Goal: Transaction & Acquisition: Purchase product/service

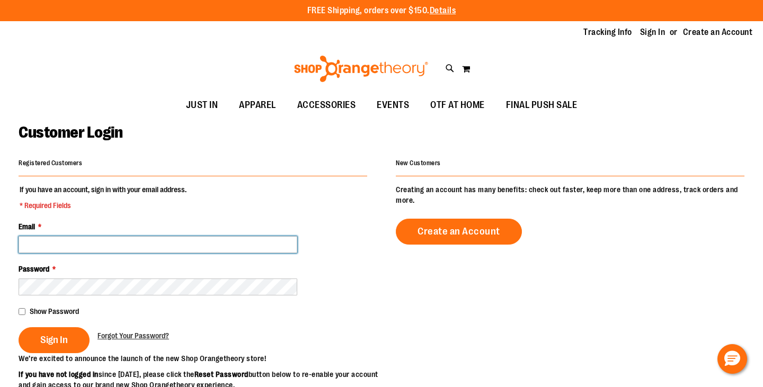
click at [176, 243] on input "Email *" at bounding box center [158, 244] width 279 height 17
type input "**********"
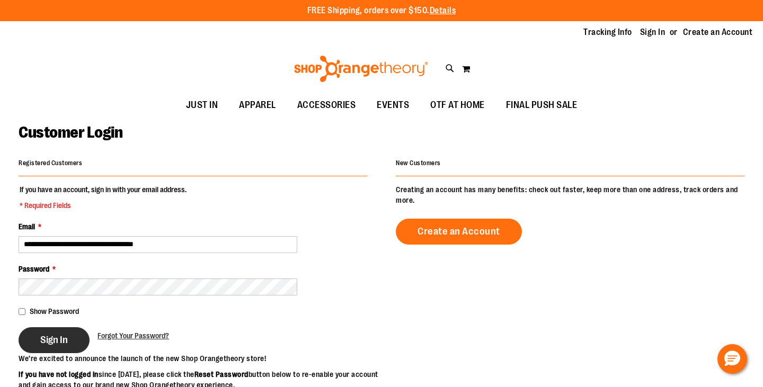
click at [45, 344] on span "Sign In" at bounding box center [54, 340] width 28 height 12
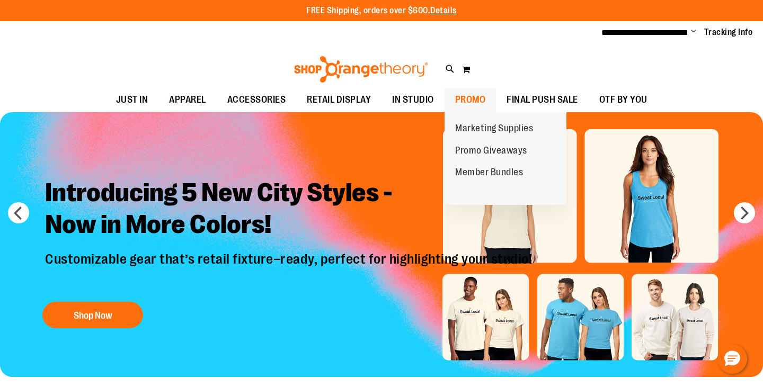
click at [484, 103] on span "PROMO" at bounding box center [470, 100] width 31 height 24
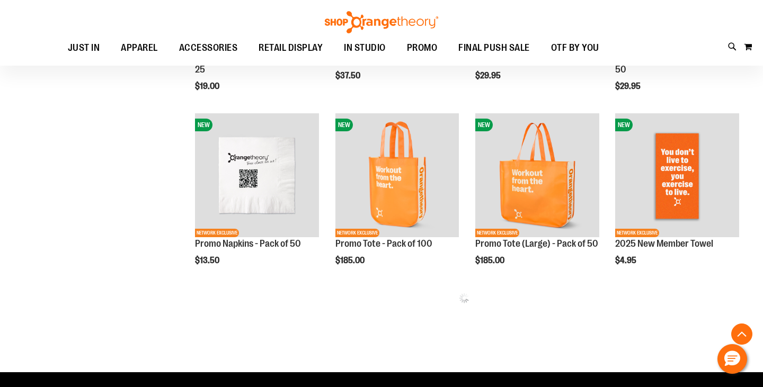
scroll to position [468, 0]
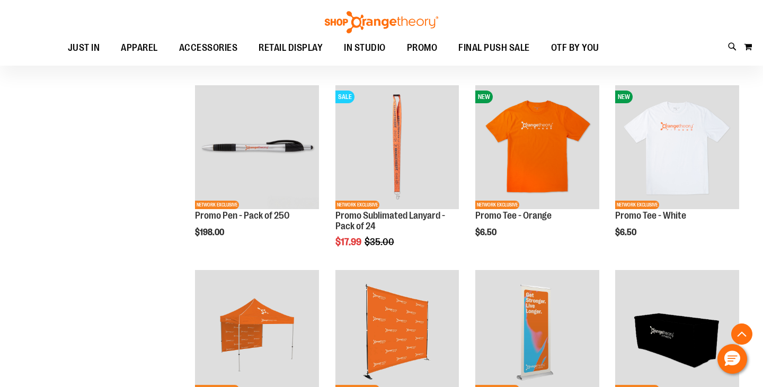
scroll to position [1413, 0]
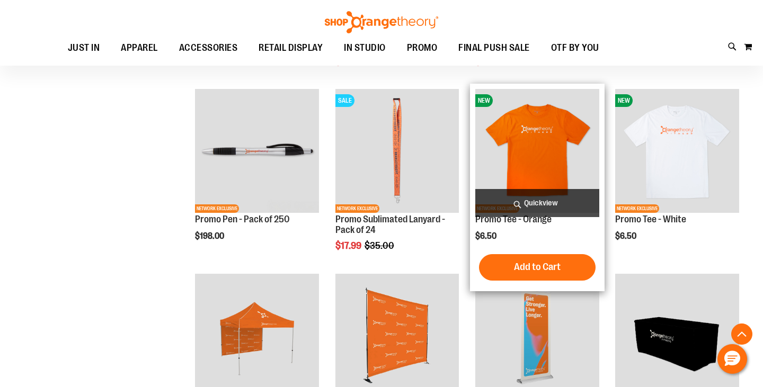
click at [553, 208] on span "Quickview" at bounding box center [537, 203] width 124 height 28
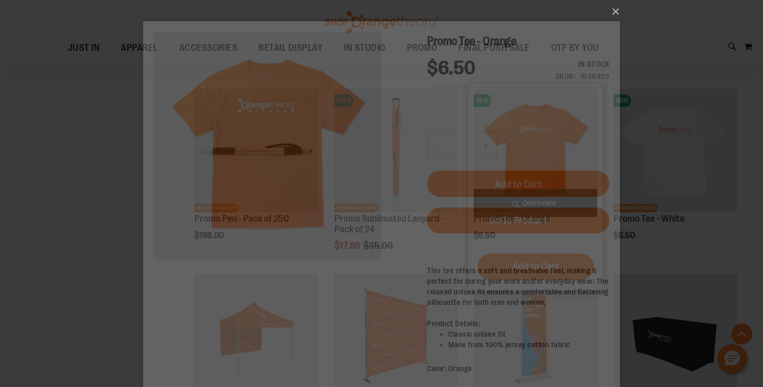
scroll to position [0, 0]
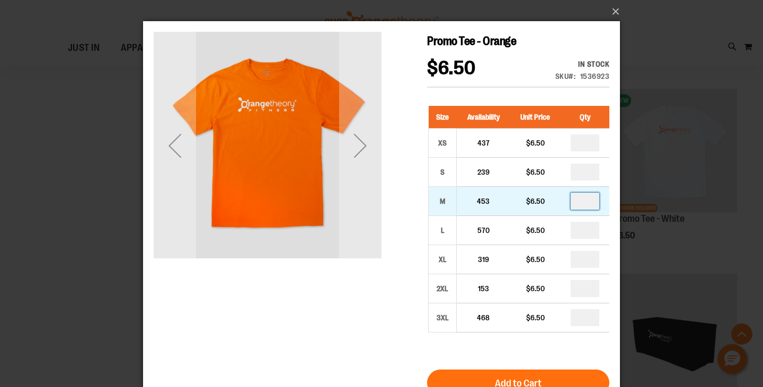
click at [594, 203] on input "number" at bounding box center [585, 201] width 29 height 17
type input "**"
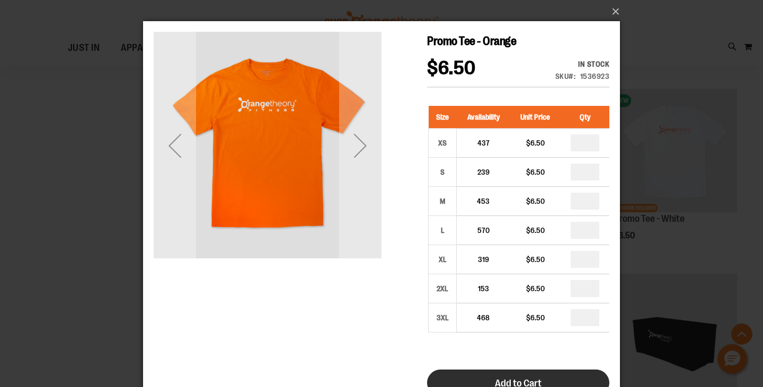
click at [557, 377] on button "Add to Cart" at bounding box center [518, 383] width 182 height 26
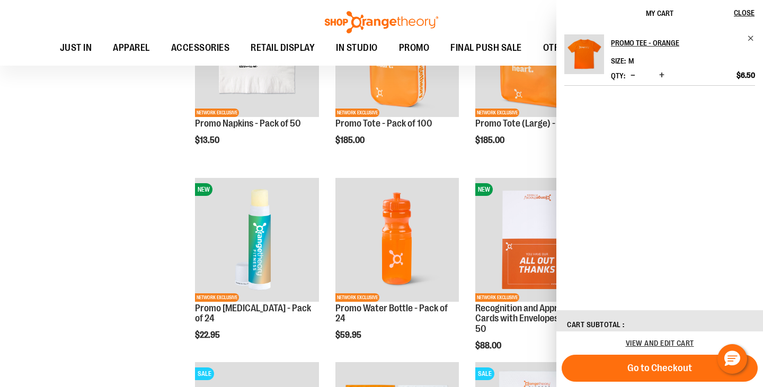
scroll to position [1775, 0]
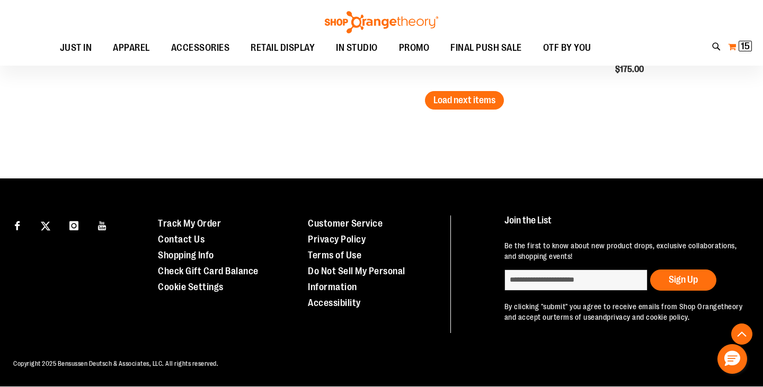
click at [743, 46] on span "15" at bounding box center [745, 46] width 9 height 11
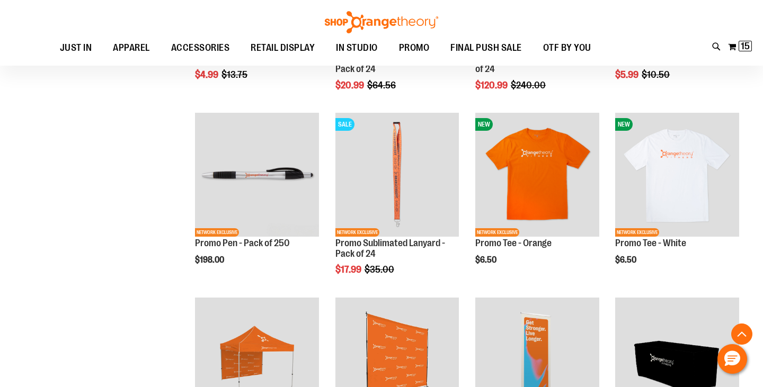
scroll to position [1393, 0]
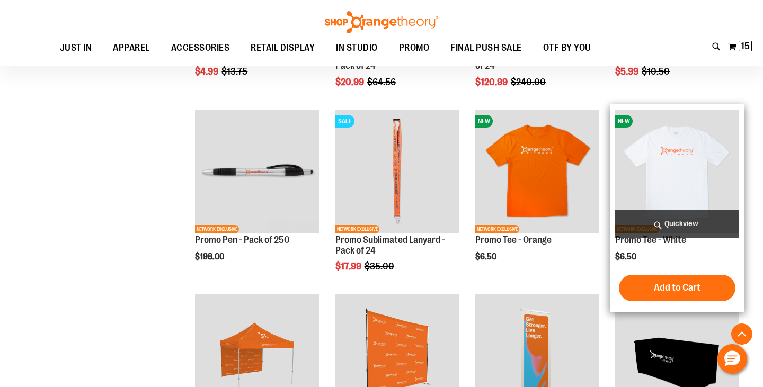
click at [668, 219] on span "Quickview" at bounding box center [677, 224] width 124 height 28
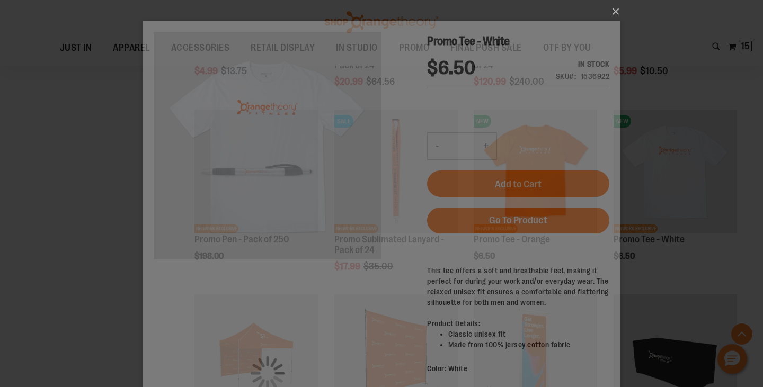
scroll to position [0, 0]
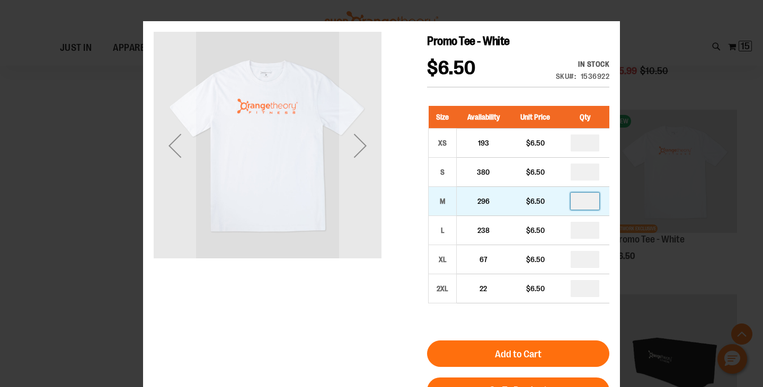
click at [592, 202] on input "number" at bounding box center [585, 201] width 29 height 17
type input "**"
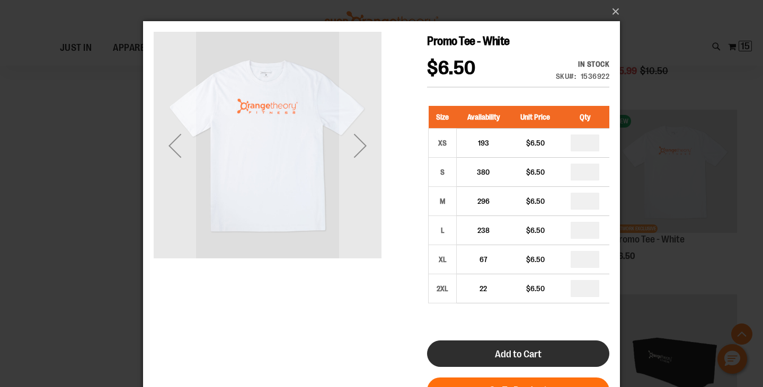
click at [510, 347] on button "Add to Cart" at bounding box center [518, 354] width 182 height 26
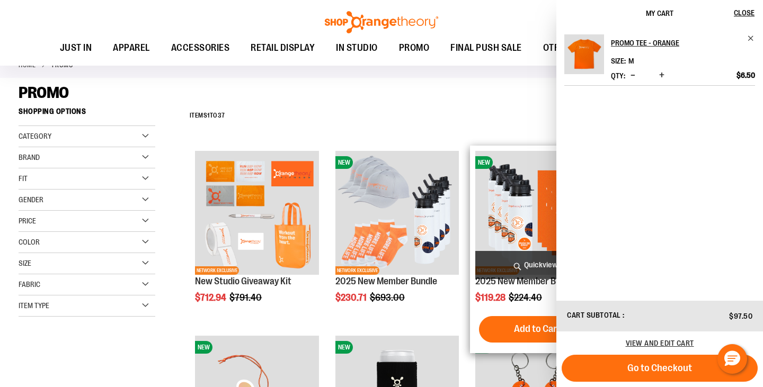
scroll to position [70, 0]
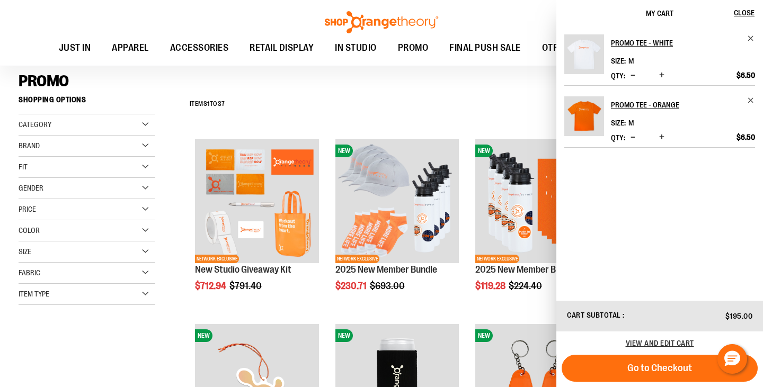
click at [486, 97] on div "**********" at bounding box center [464, 105] width 560 height 28
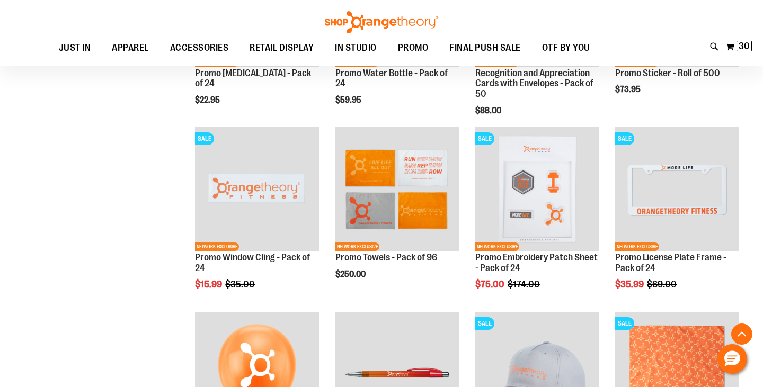
scroll to position [806, 0]
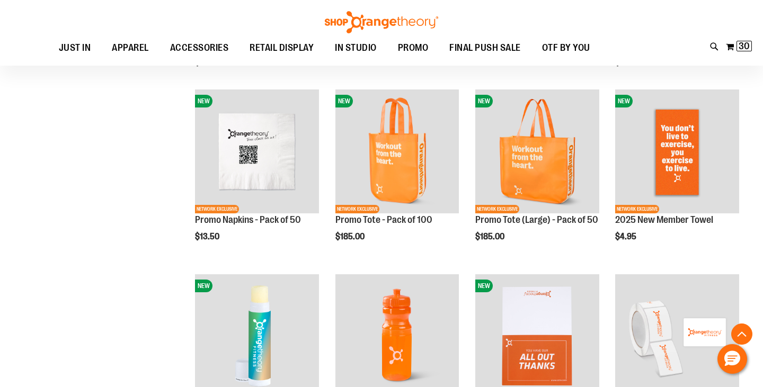
scroll to position [485, 0]
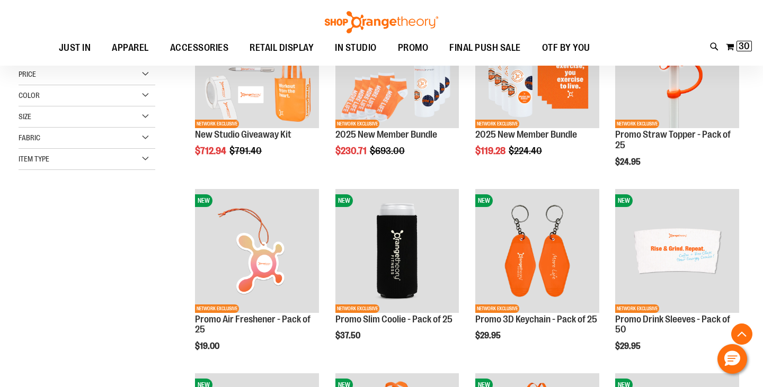
scroll to position [212, 0]
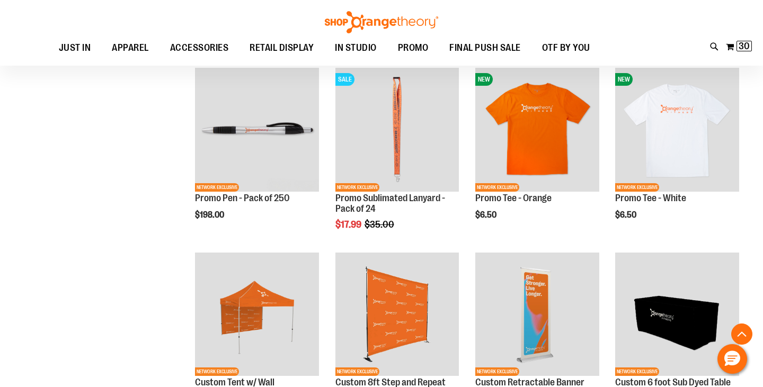
scroll to position [1541, 0]
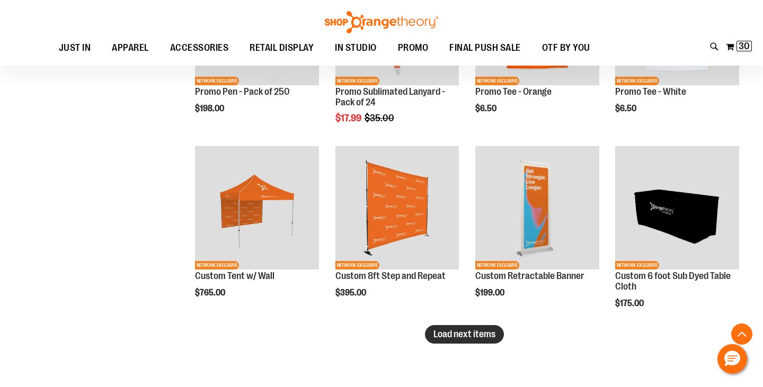
click at [468, 332] on span "Load next items" at bounding box center [464, 334] width 62 height 11
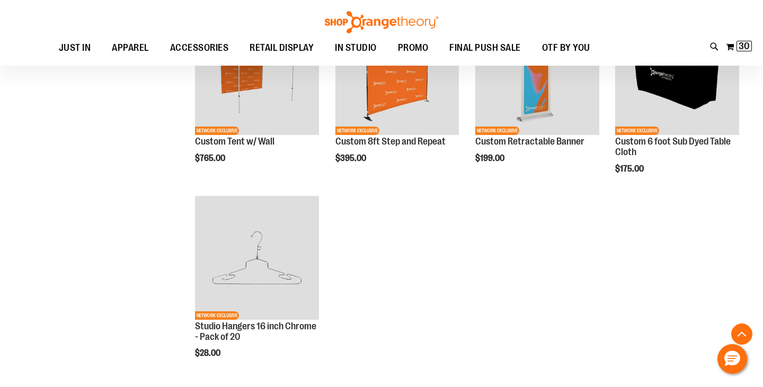
scroll to position [1675, 0]
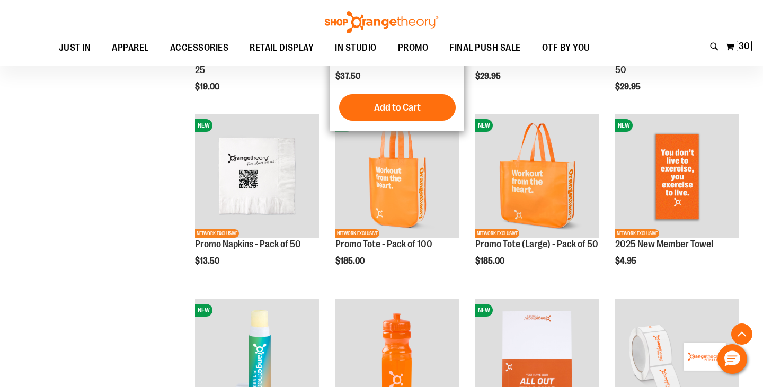
scroll to position [314, 0]
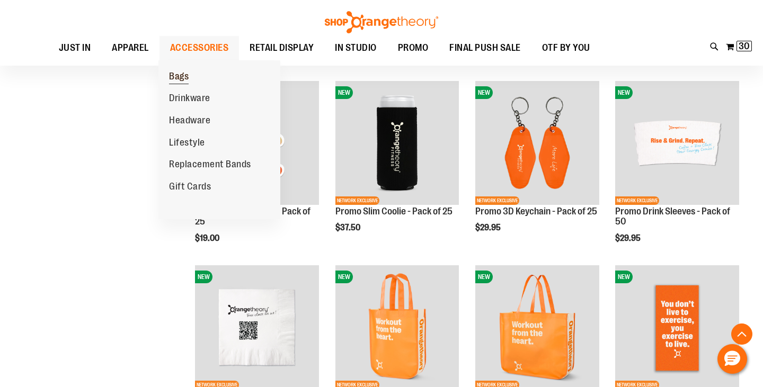
click at [184, 79] on span "Bags" at bounding box center [179, 77] width 20 height 13
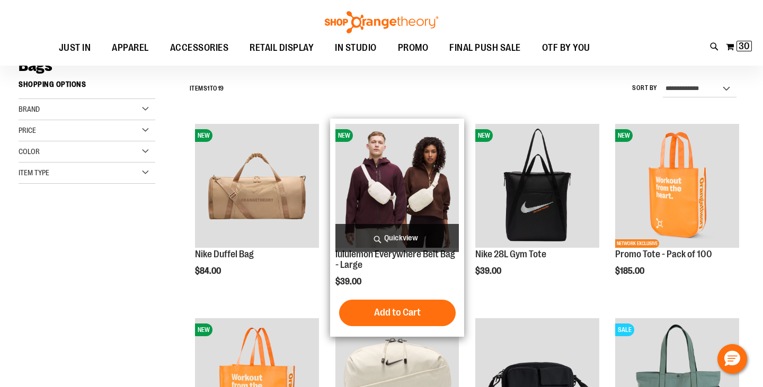
scroll to position [87, 0]
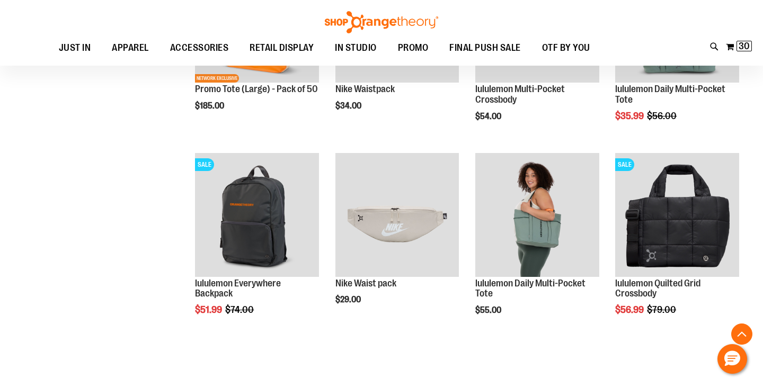
scroll to position [447, 0]
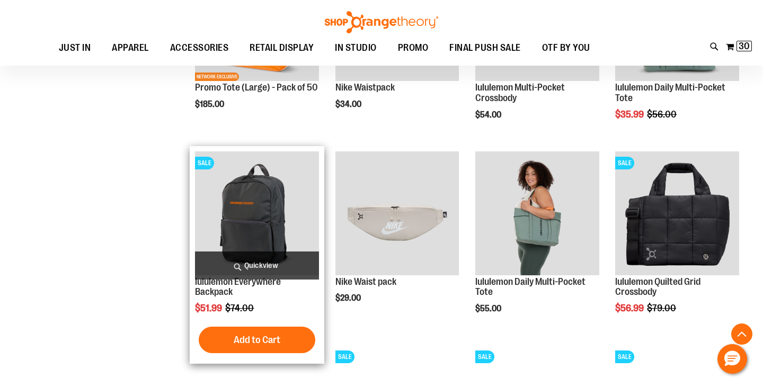
click at [238, 272] on span "Quickview" at bounding box center [257, 266] width 124 height 28
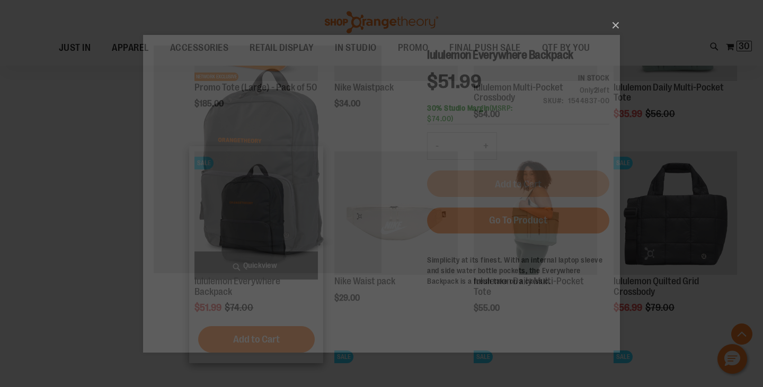
scroll to position [0, 0]
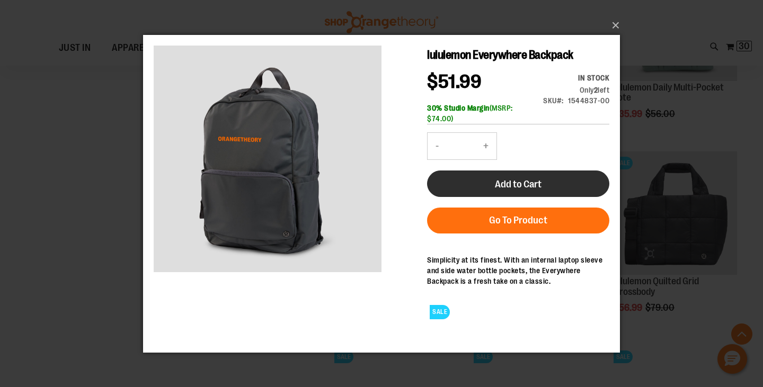
click at [496, 185] on span "Add to Cart" at bounding box center [518, 184] width 47 height 12
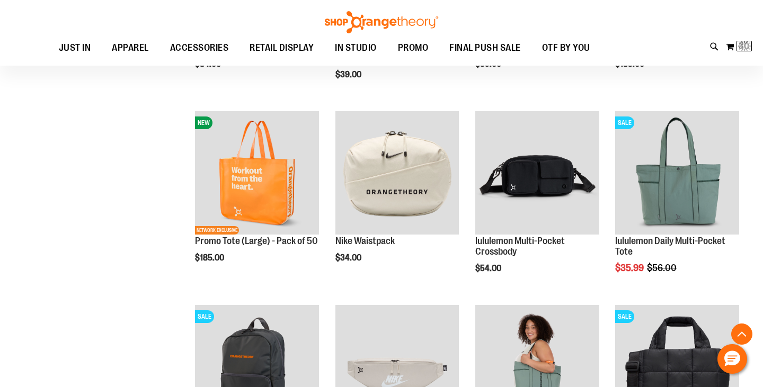
scroll to position [49, 0]
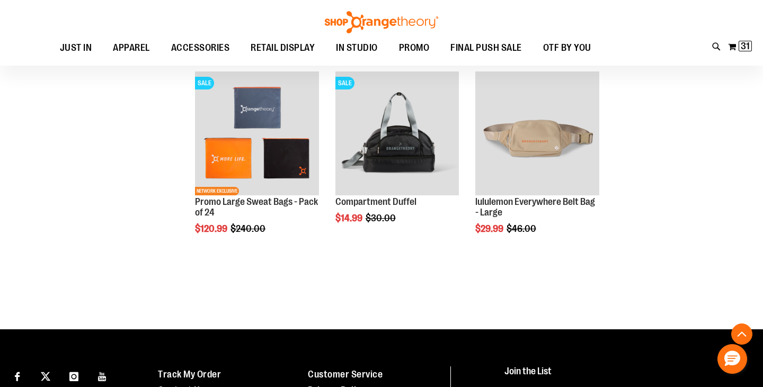
scroll to position [367, 0]
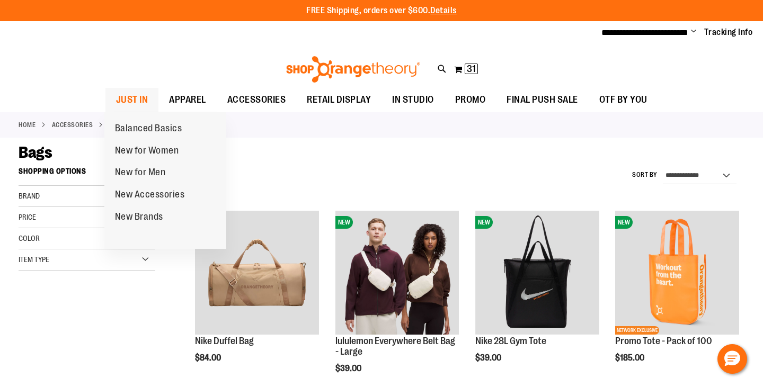
click at [135, 96] on span "JUST IN" at bounding box center [132, 100] width 32 height 24
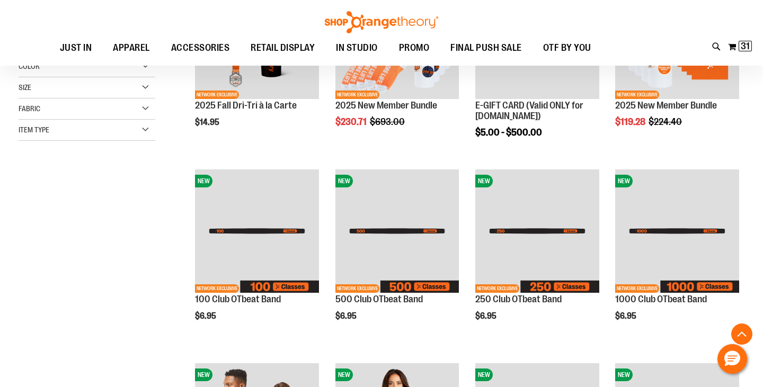
scroll to position [236, 0]
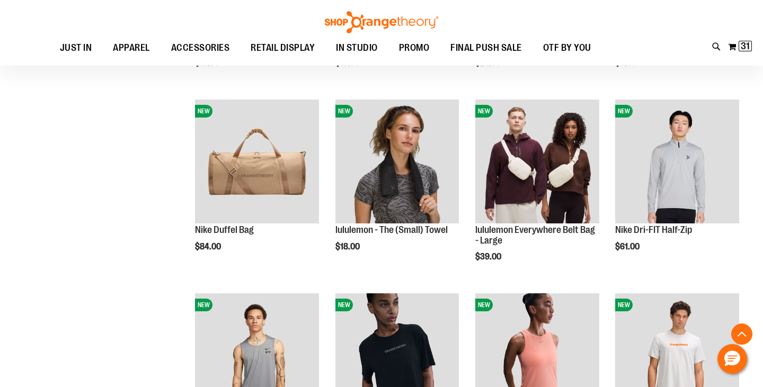
scroll to position [652, 0]
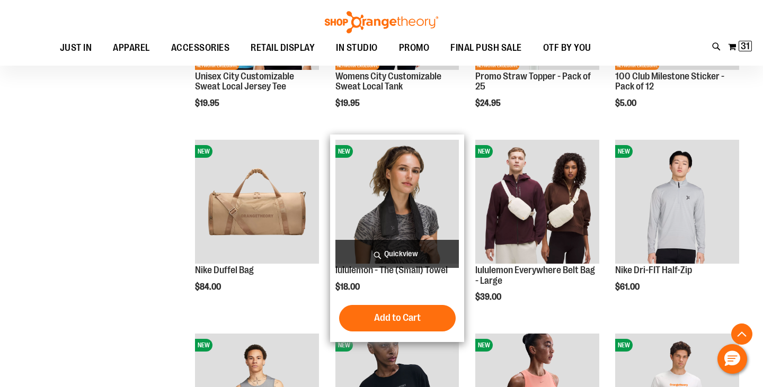
click at [399, 254] on span "Quickview" at bounding box center [397, 254] width 124 height 28
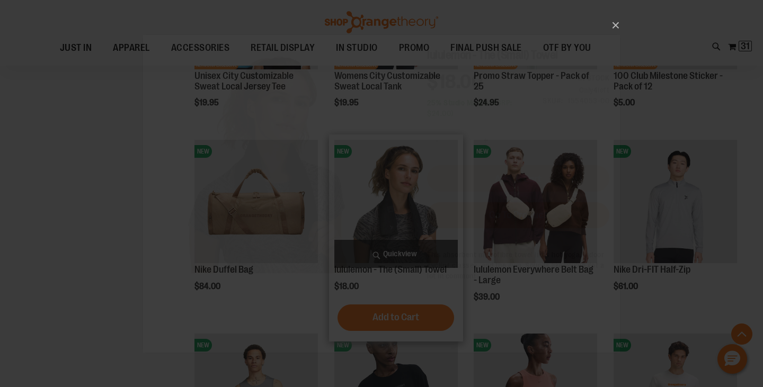
scroll to position [0, 0]
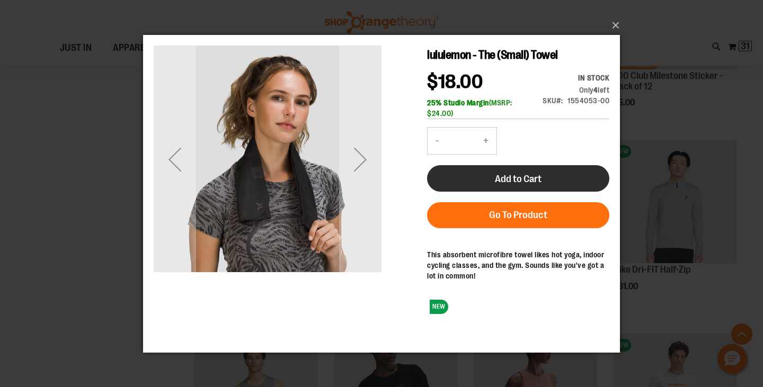
click at [501, 182] on span "Add to Cart" at bounding box center [518, 179] width 47 height 12
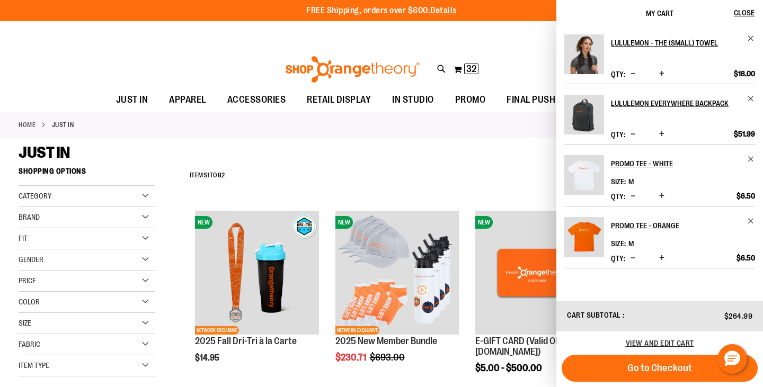
click at [469, 167] on div "**********" at bounding box center [464, 176] width 560 height 28
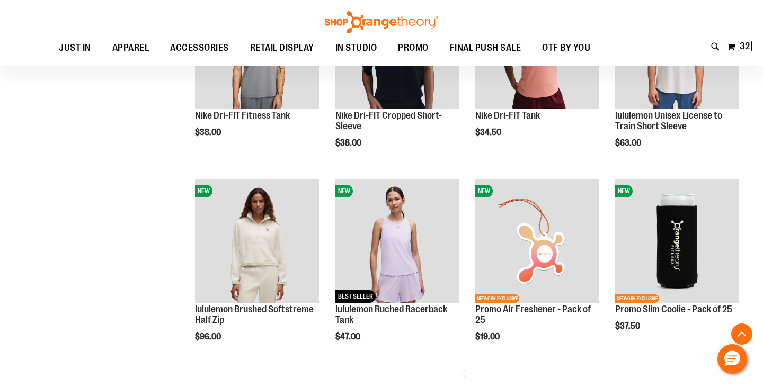
scroll to position [1031, 0]
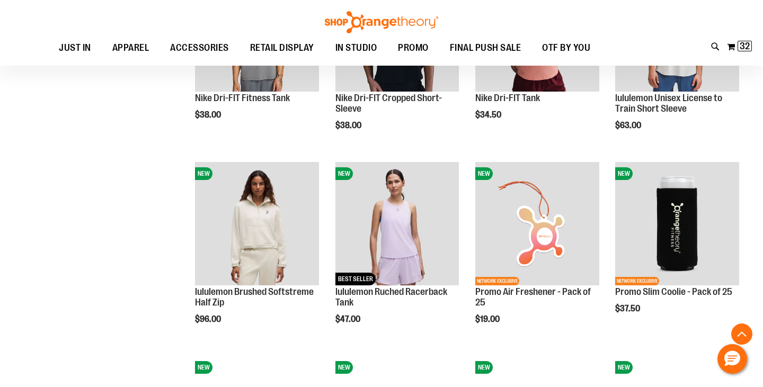
scroll to position [1031, 0]
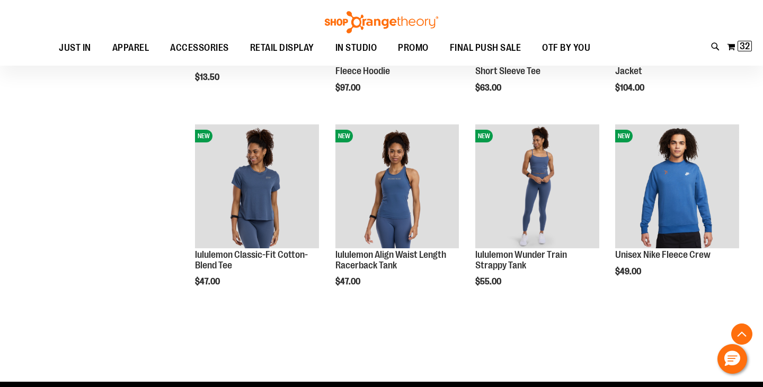
scroll to position [1639, 0]
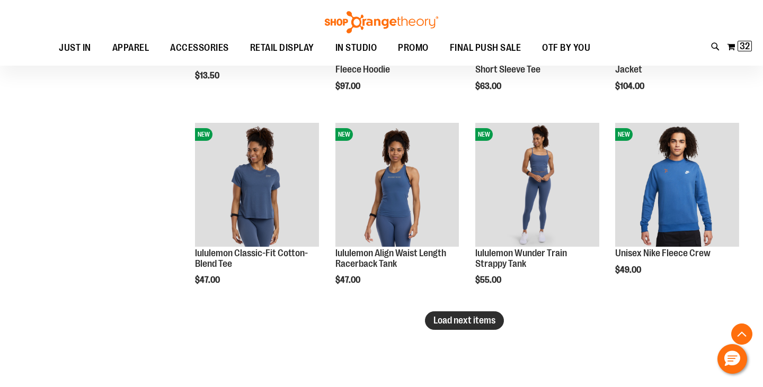
click at [477, 326] on button "Load next items" at bounding box center [464, 321] width 79 height 19
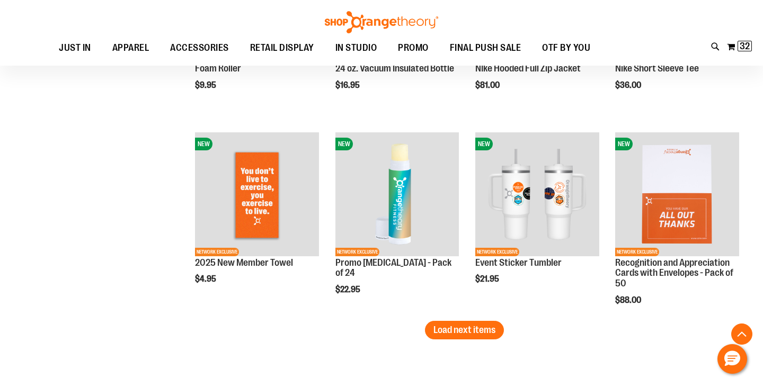
scroll to position [2212, 0]
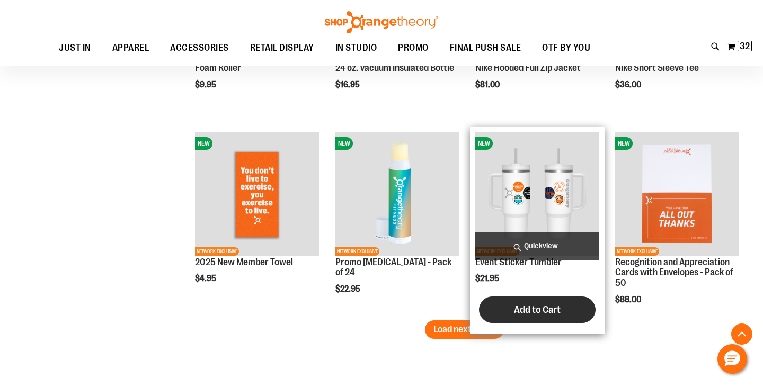
click at [540, 309] on span "Add to Cart" at bounding box center [537, 310] width 47 height 12
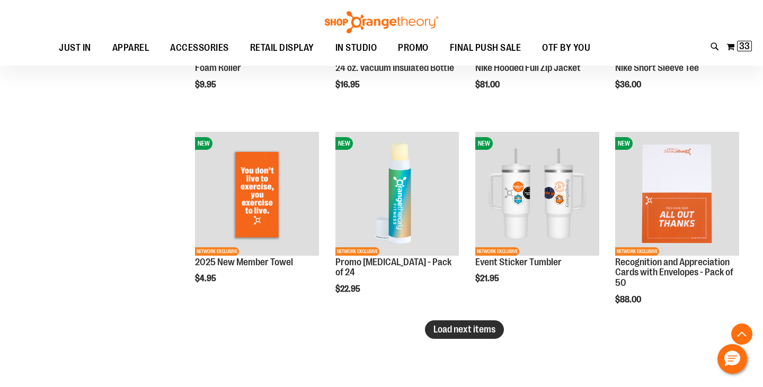
click at [479, 327] on span "Load next items" at bounding box center [464, 329] width 62 height 11
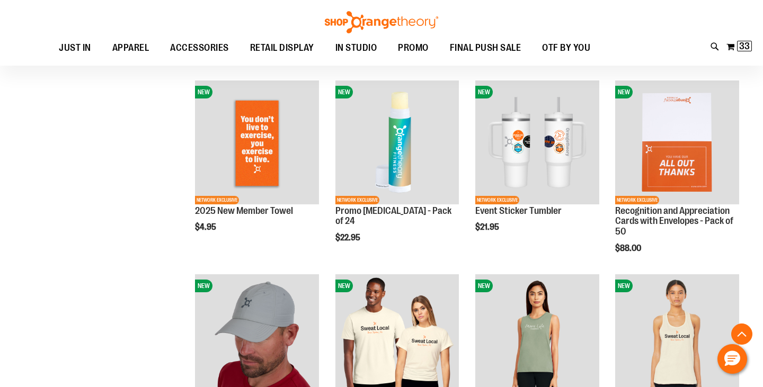
scroll to position [2256, 0]
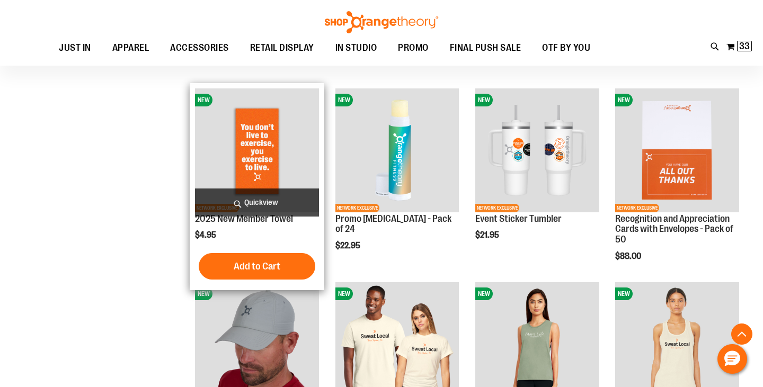
click at [262, 195] on span "Quickview" at bounding box center [257, 203] width 124 height 28
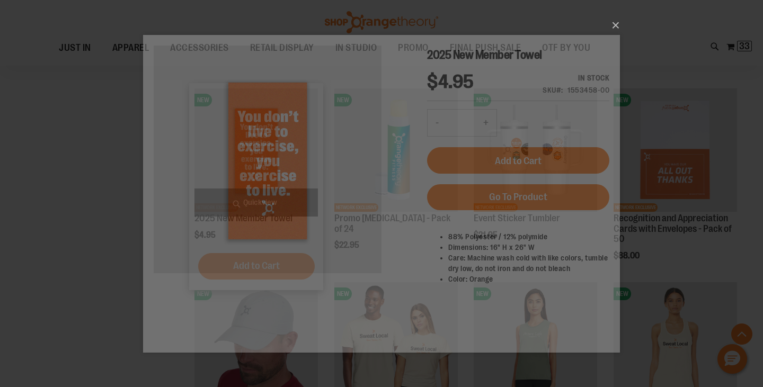
scroll to position [0, 0]
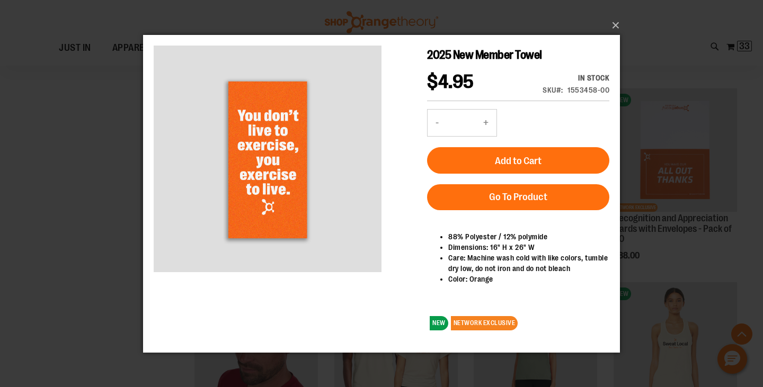
click at [489, 121] on button "+" at bounding box center [485, 122] width 21 height 26
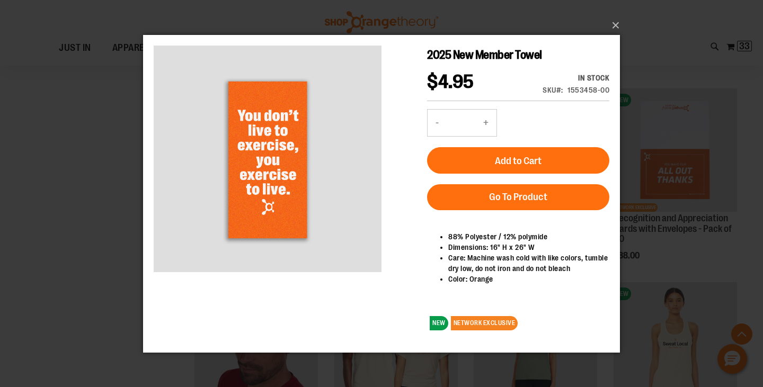
click at [489, 121] on button "+" at bounding box center [485, 122] width 21 height 26
type input "**"
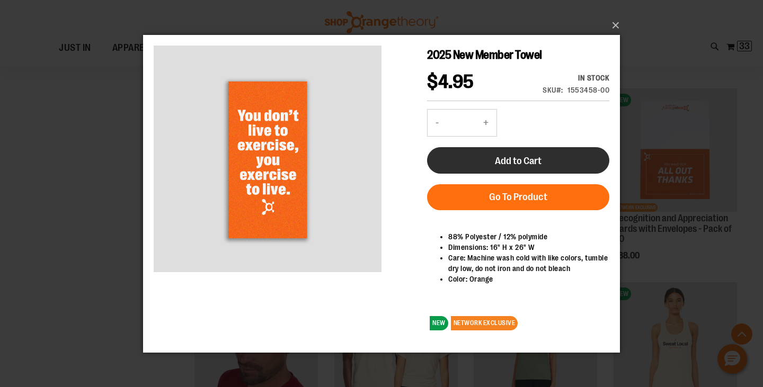
click at [516, 159] on span "Add to Cart" at bounding box center [518, 161] width 47 height 12
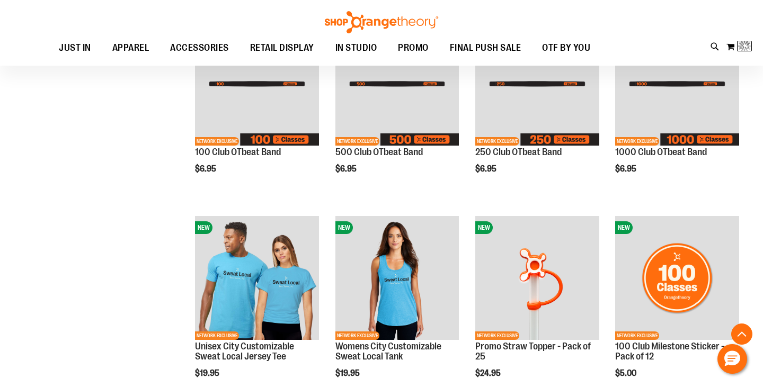
scroll to position [58, 0]
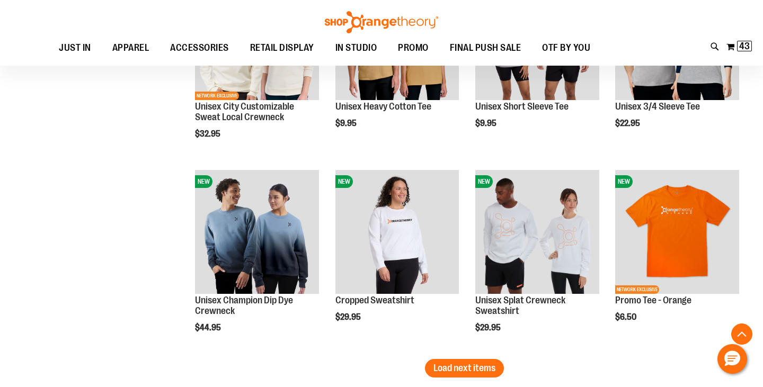
scroll to position [2787, 0]
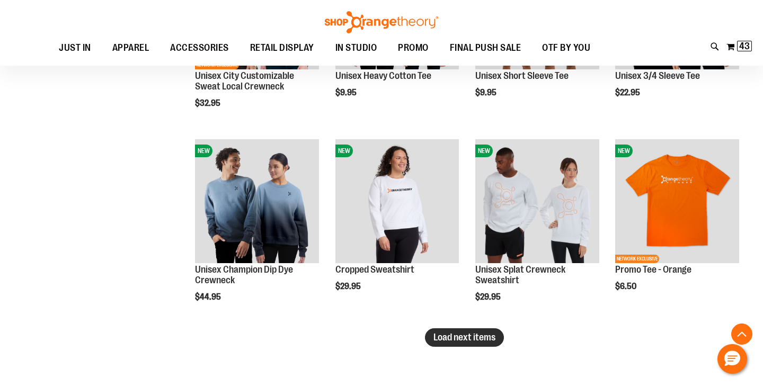
click at [477, 341] on span "Load next items" at bounding box center [464, 337] width 62 height 11
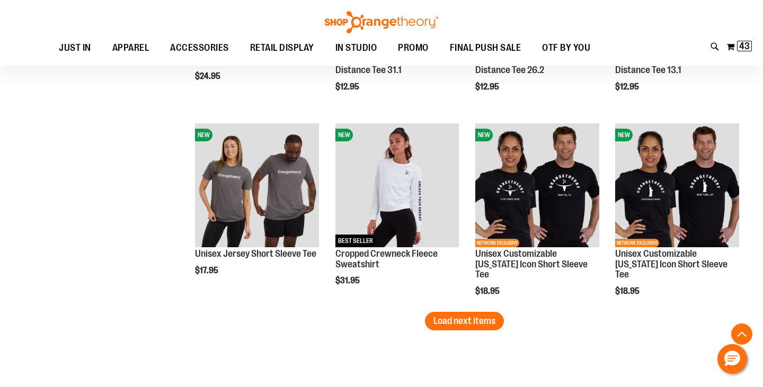
scroll to position [3393, 0]
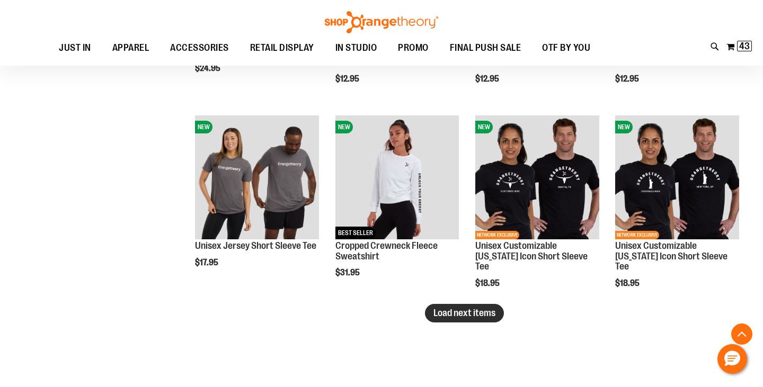
click at [457, 309] on span "Load next items" at bounding box center [464, 313] width 62 height 11
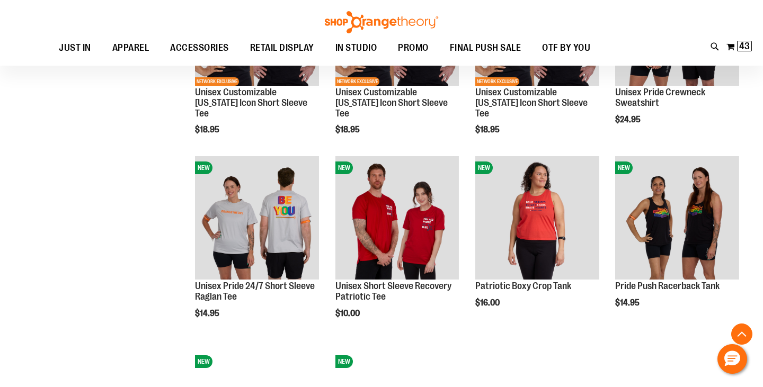
scroll to position [3740, 0]
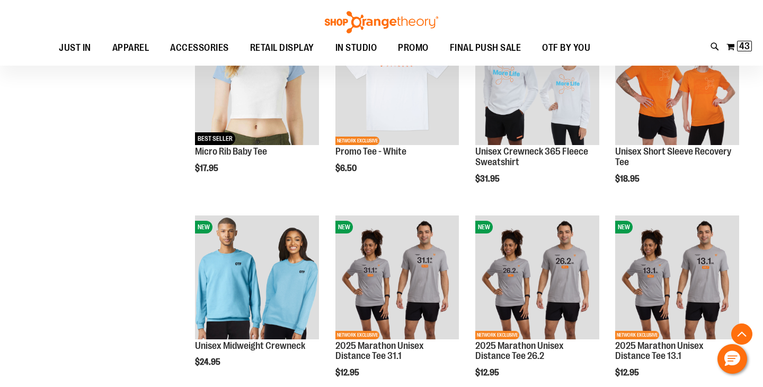
scroll to position [2856, 0]
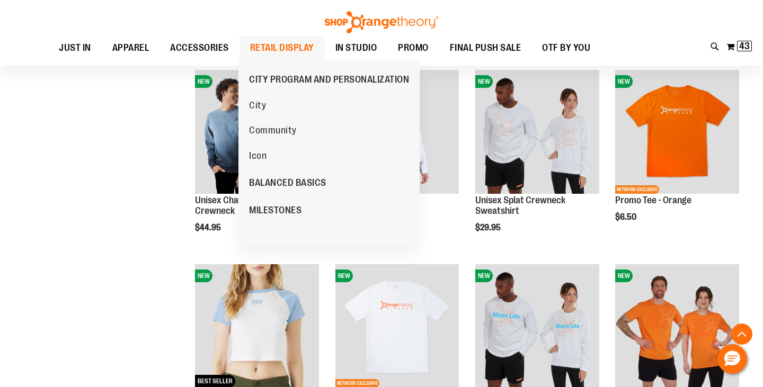
click at [282, 49] on span "RETAIL DISPLAY" at bounding box center [282, 48] width 64 height 24
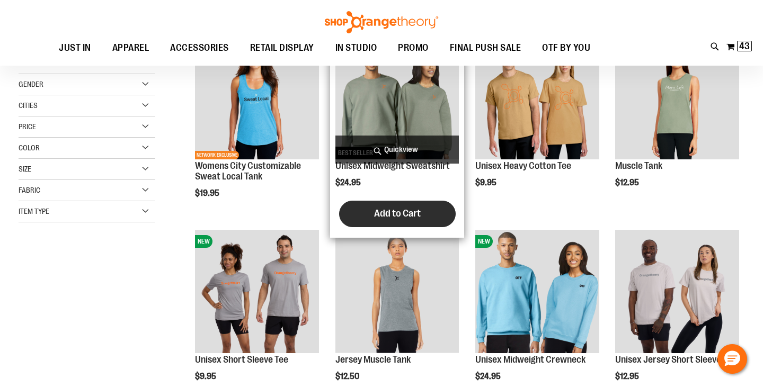
scroll to position [64, 0]
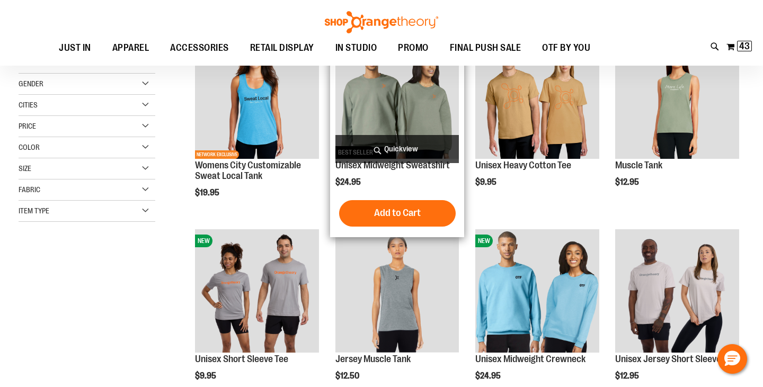
click at [406, 155] on span "Quickview" at bounding box center [397, 149] width 124 height 28
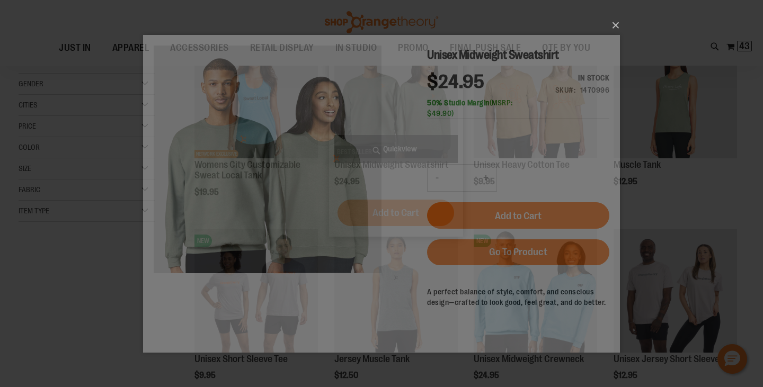
scroll to position [0, 0]
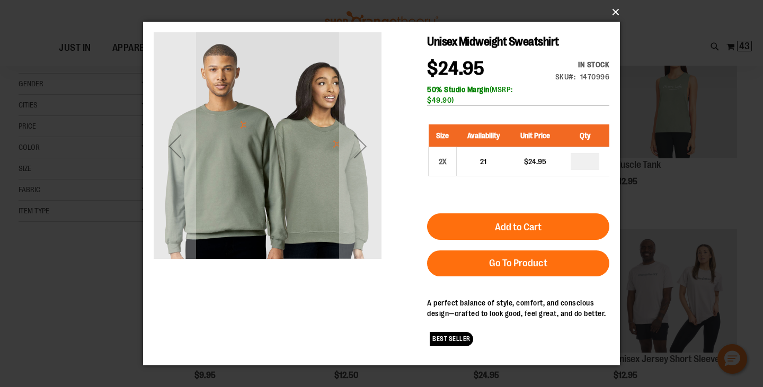
click at [615, 13] on button "×" at bounding box center [384, 12] width 477 height 23
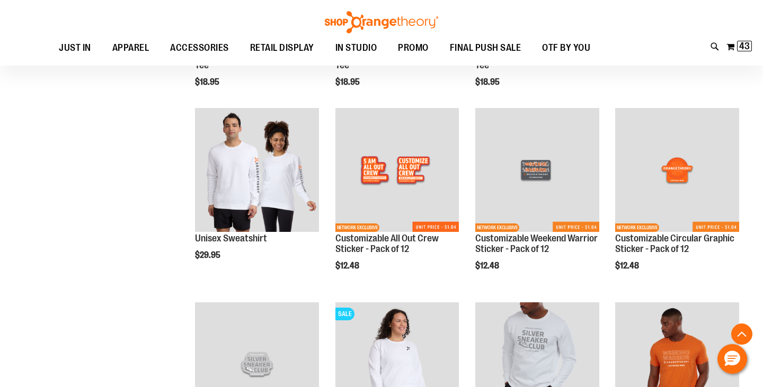
scroll to position [767, 0]
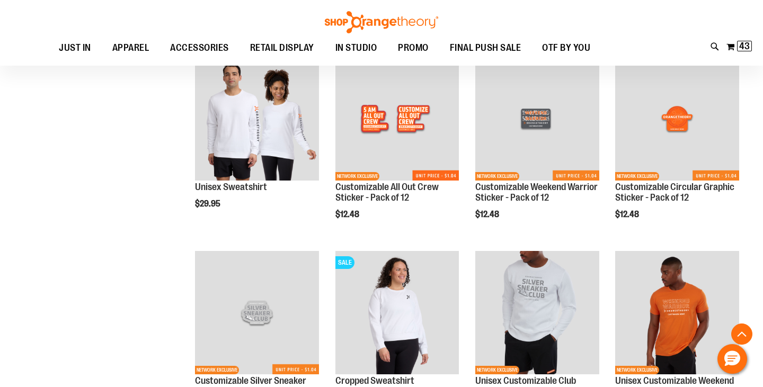
scroll to position [817, 0]
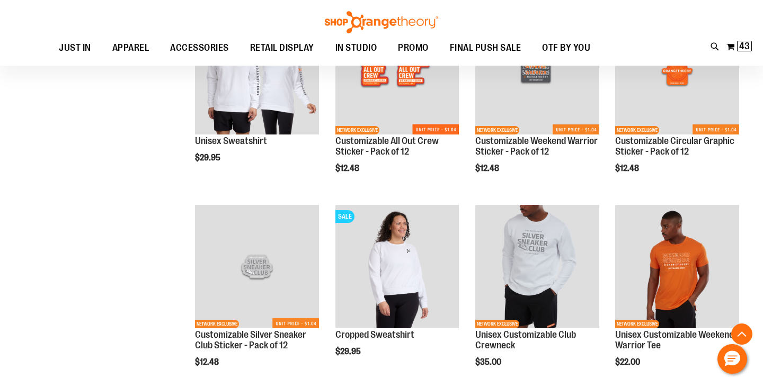
scroll to position [859, 0]
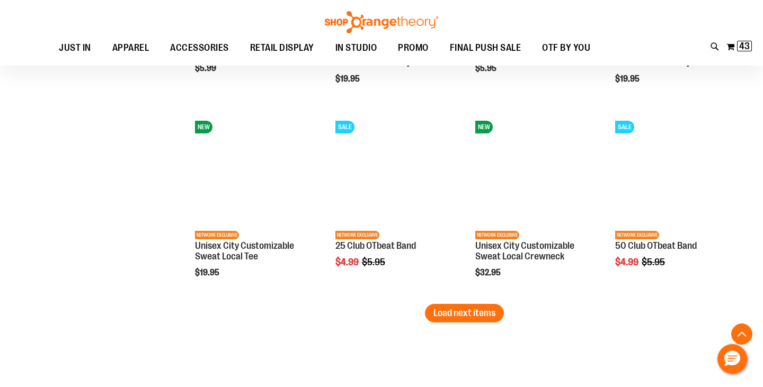
scroll to position [1534, 0]
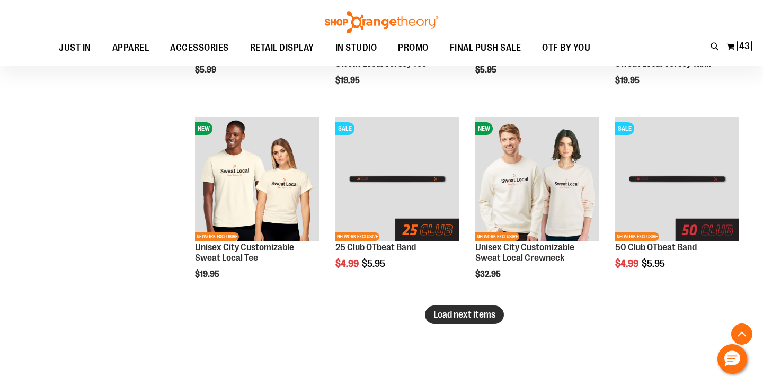
click at [466, 319] on span "Load next items" at bounding box center [464, 314] width 62 height 11
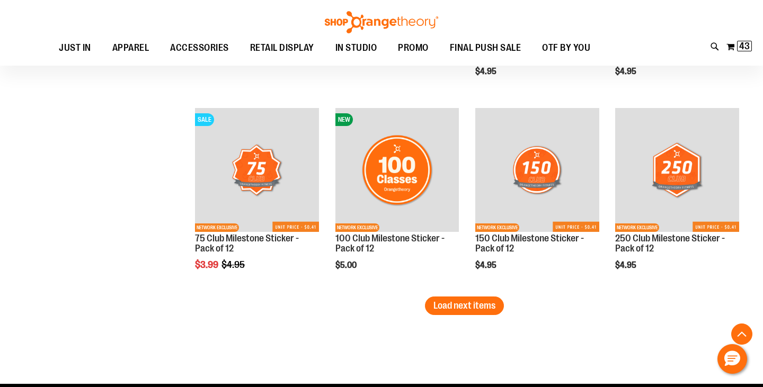
scroll to position [2126, 0]
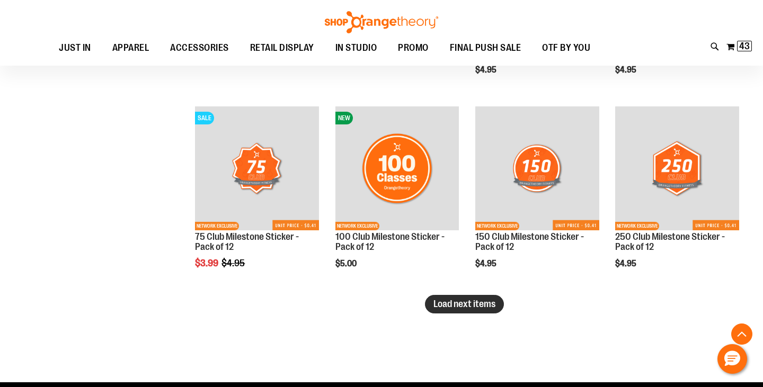
click at [491, 306] on span "Load next items" at bounding box center [464, 304] width 62 height 11
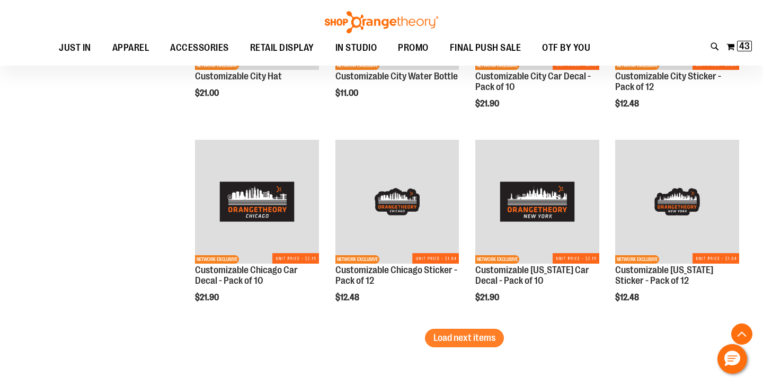
scroll to position [2674, 0]
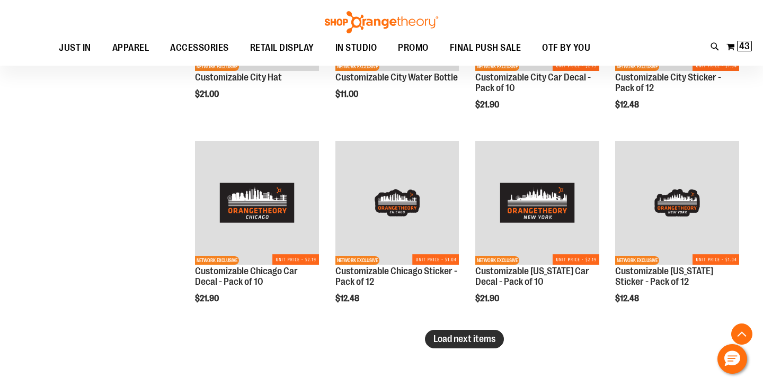
click at [474, 343] on span "Load next items" at bounding box center [464, 339] width 62 height 11
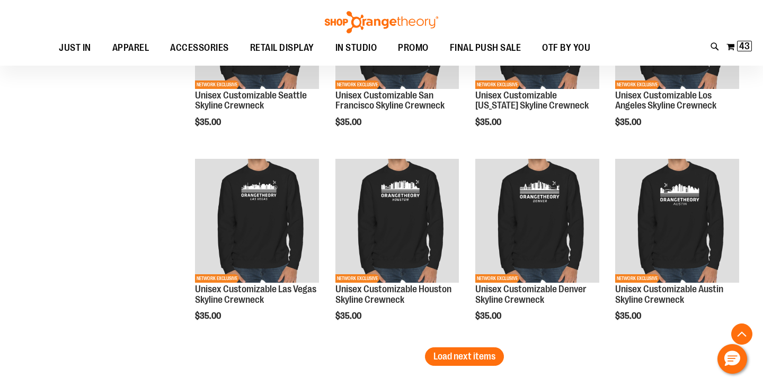
scroll to position [3245, 0]
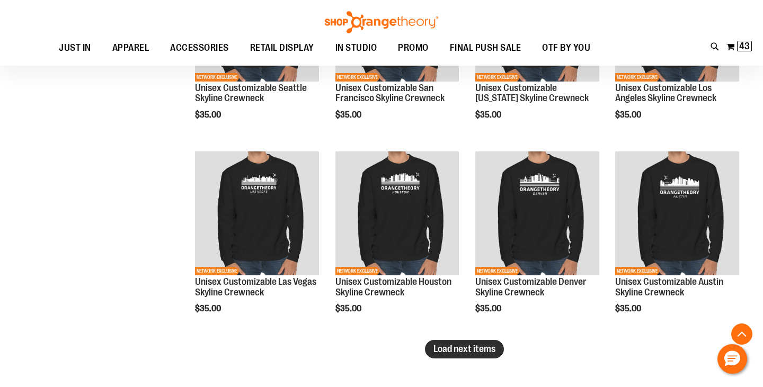
click at [477, 352] on span "Load next items" at bounding box center [464, 349] width 62 height 11
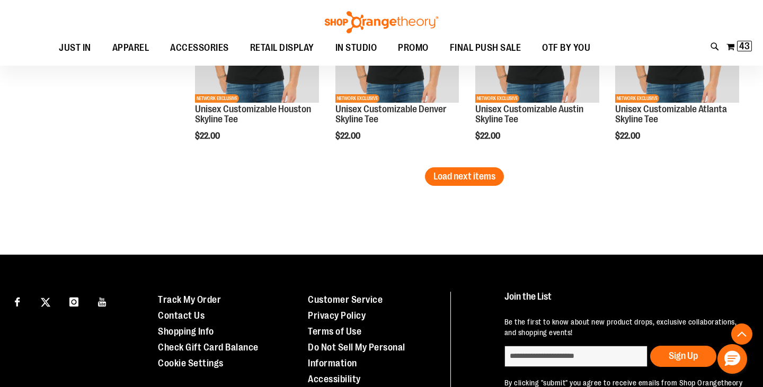
scroll to position [4001, 0]
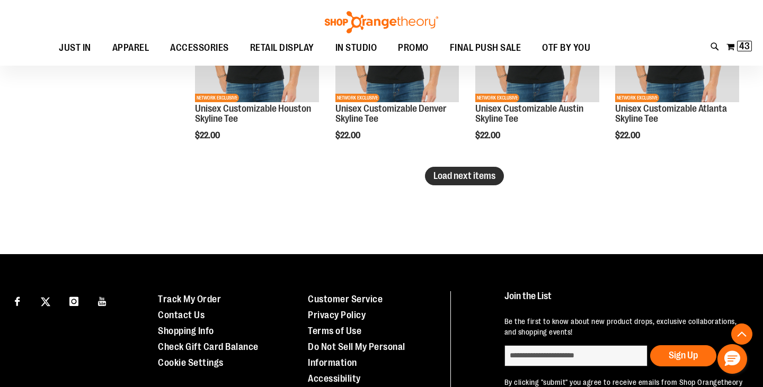
click at [485, 173] on span "Load next items" at bounding box center [464, 176] width 62 height 11
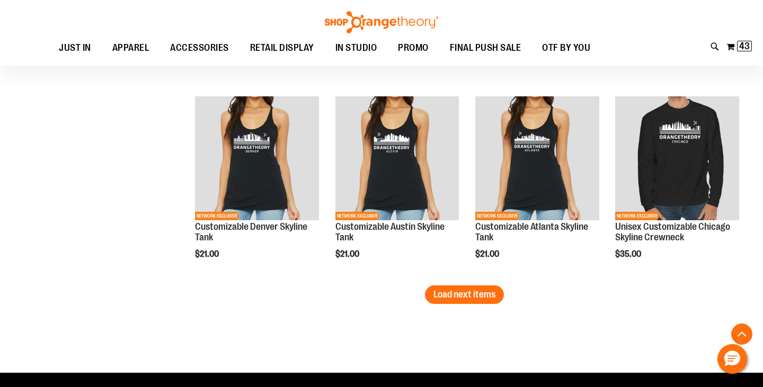
scroll to position [4464, 0]
click at [459, 298] on span "Load next items" at bounding box center [464, 294] width 62 height 11
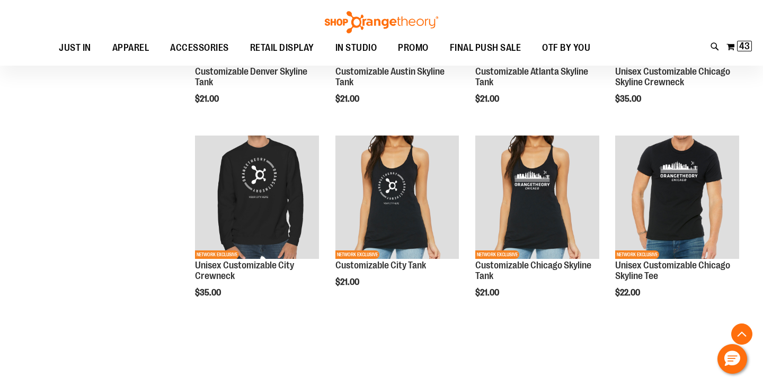
scroll to position [4429, 0]
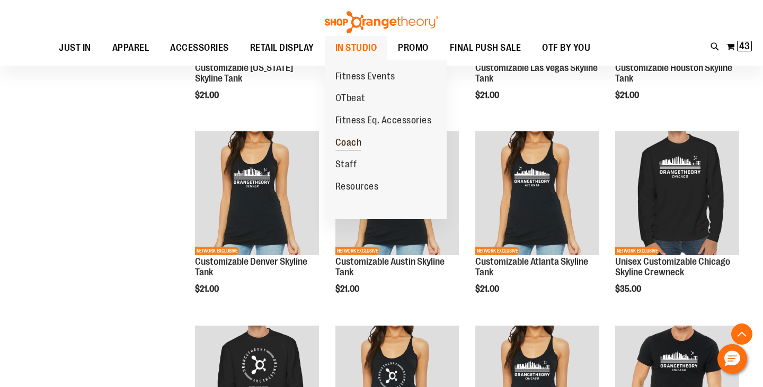
click at [352, 148] on span "Coach" at bounding box center [348, 143] width 26 height 13
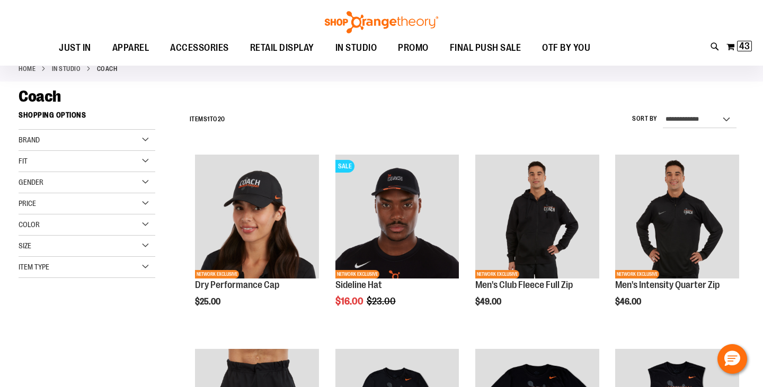
scroll to position [57, 0]
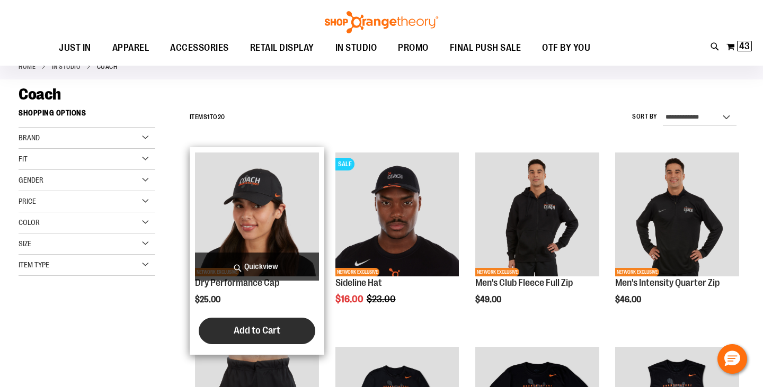
click at [265, 324] on button "Add to Cart" at bounding box center [257, 331] width 117 height 26
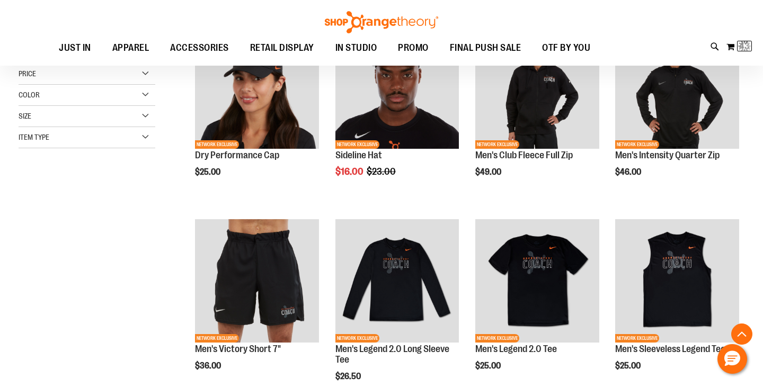
scroll to position [188, 0]
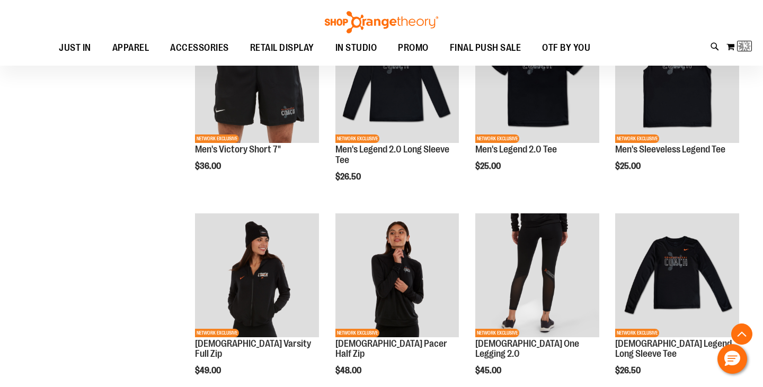
scroll to position [126, 0]
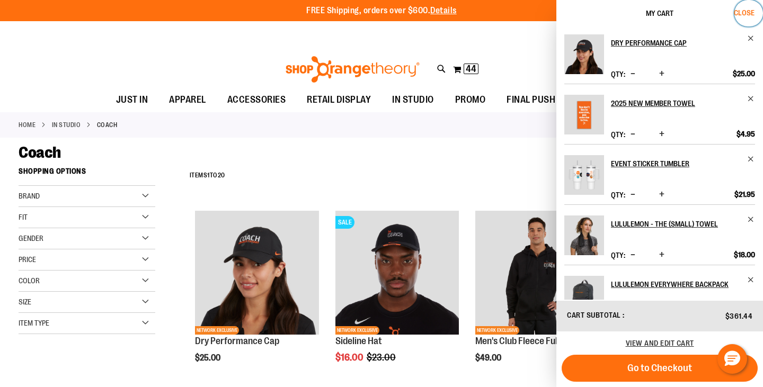
click at [750, 12] on span "Close" at bounding box center [744, 12] width 21 height 8
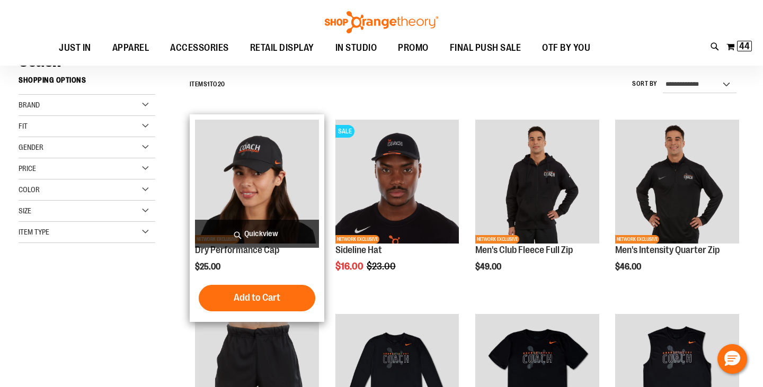
scroll to position [110, 0]
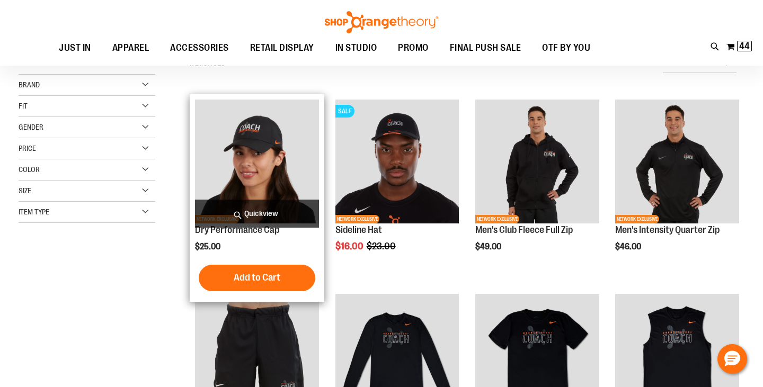
click at [279, 173] on img "product" at bounding box center [257, 162] width 124 height 124
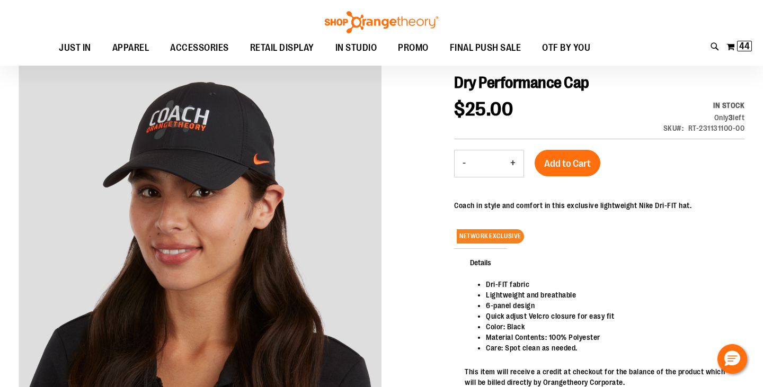
scroll to position [137, 0]
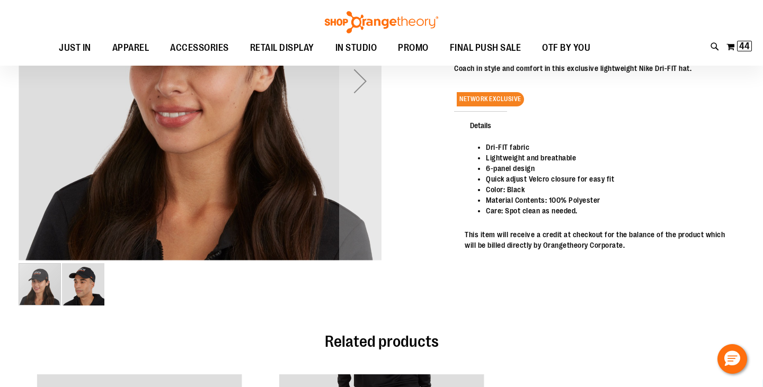
click at [93, 280] on img "image 2 of 2" at bounding box center [83, 284] width 42 height 42
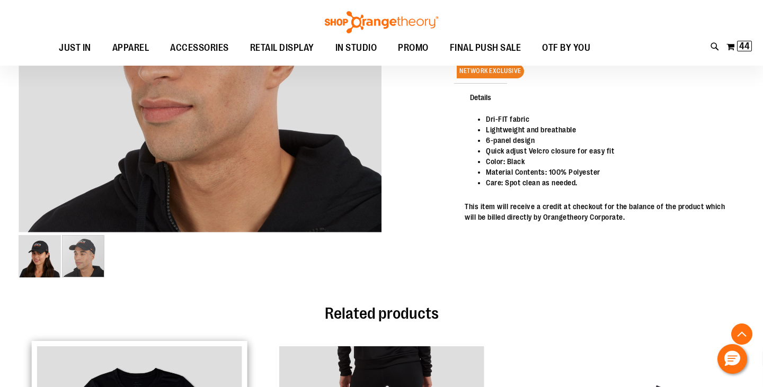
scroll to position [0, 0]
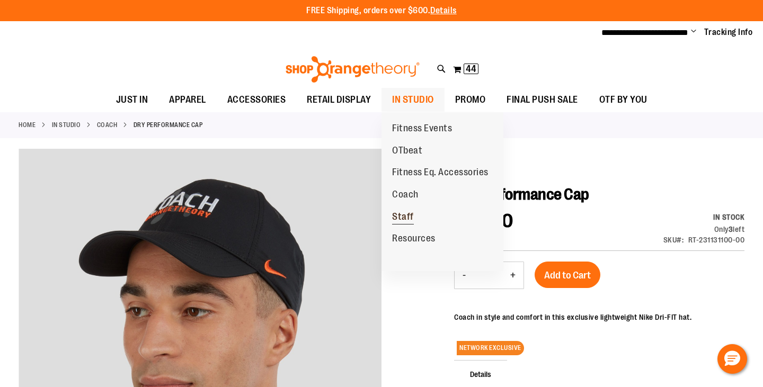
click at [407, 218] on span "Staff" at bounding box center [403, 217] width 22 height 13
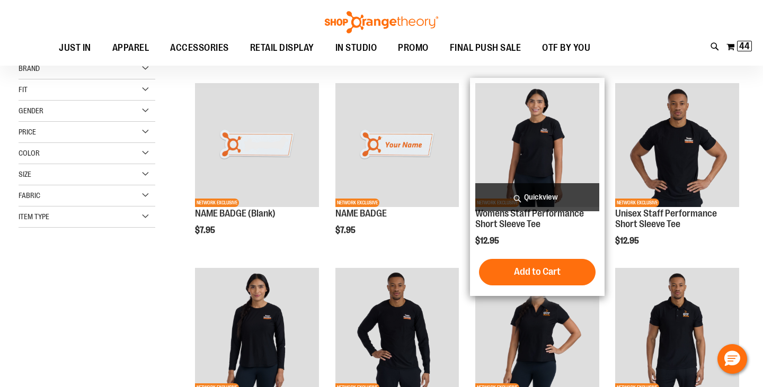
scroll to position [117, 0]
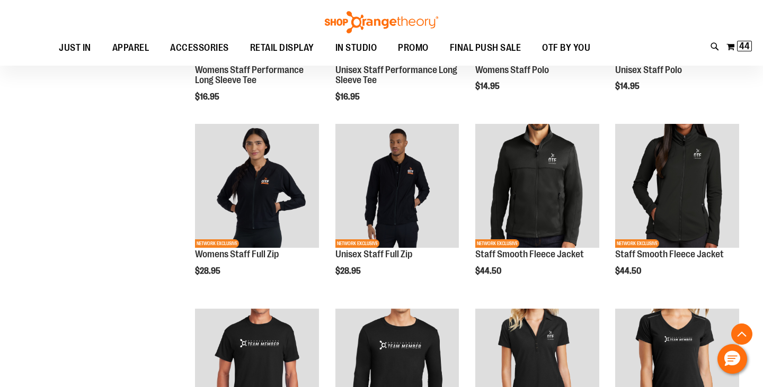
scroll to position [434, 0]
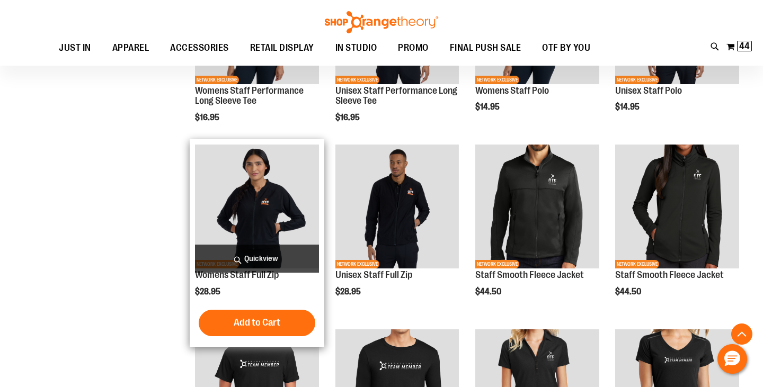
click at [264, 262] on span "Quickview" at bounding box center [257, 259] width 124 height 28
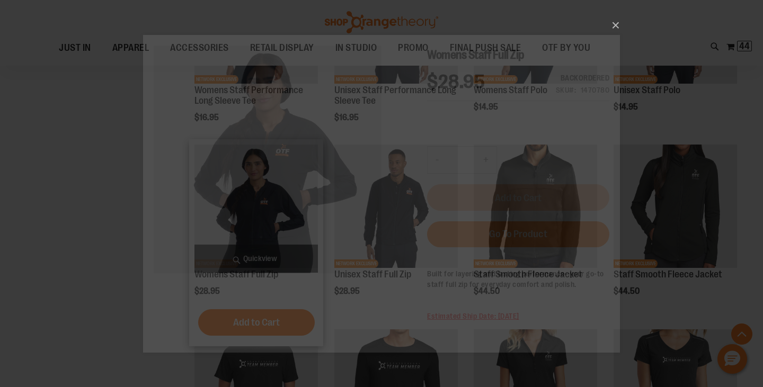
scroll to position [0, 0]
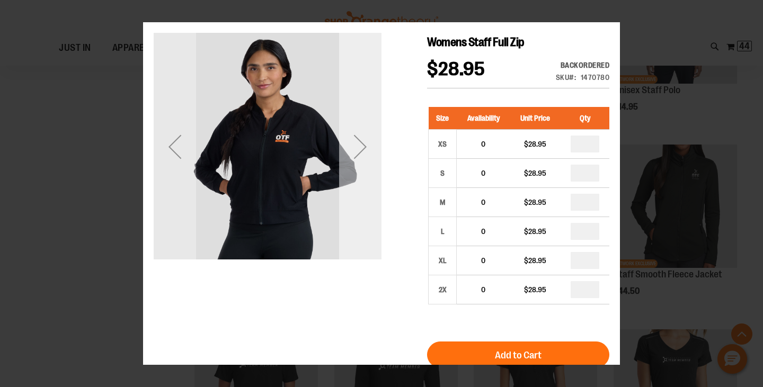
click at [347, 150] on div "Next" at bounding box center [360, 146] width 42 height 42
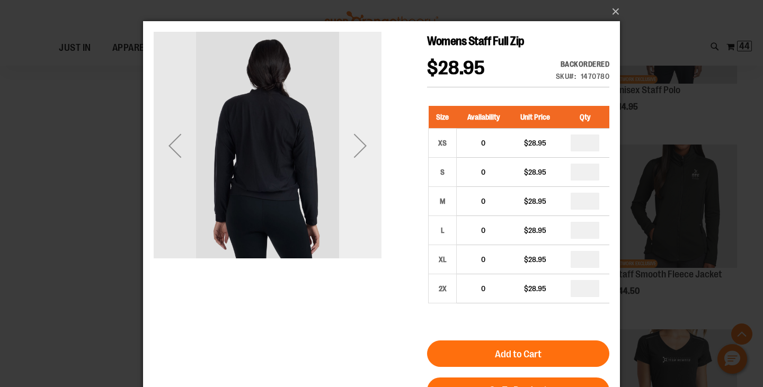
click at [347, 149] on div "Next" at bounding box center [360, 145] width 42 height 42
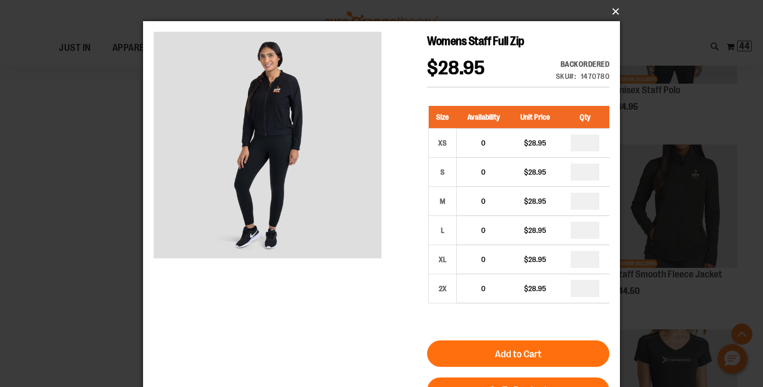
click at [612, 16] on button "×" at bounding box center [384, 11] width 477 height 23
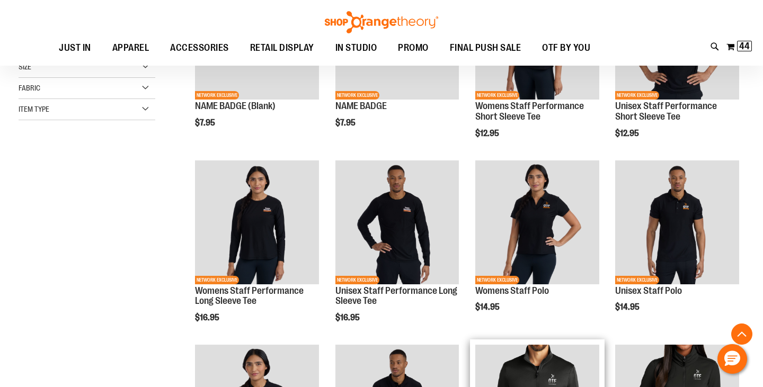
scroll to position [114, 0]
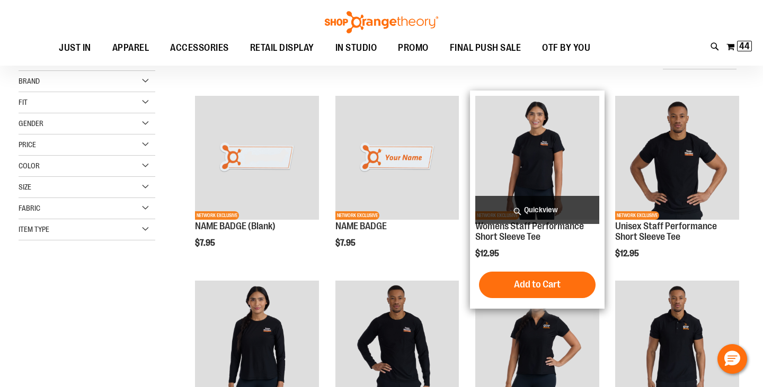
click at [544, 207] on span "Quickview" at bounding box center [537, 210] width 124 height 28
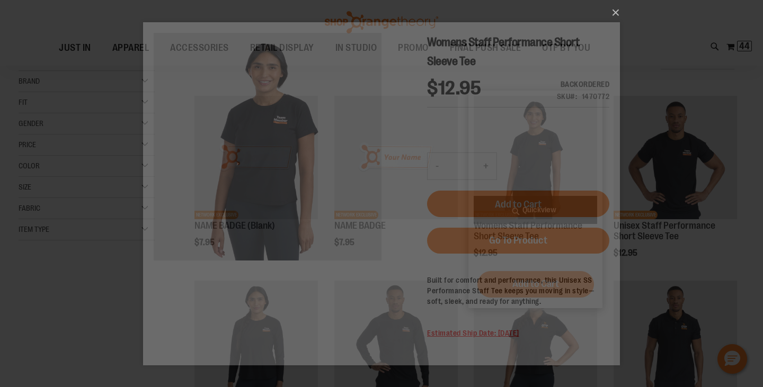
scroll to position [0, 0]
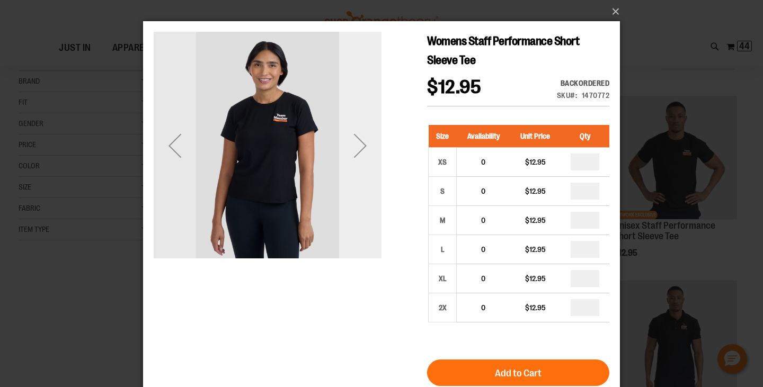
click at [366, 152] on div "Next" at bounding box center [360, 145] width 42 height 42
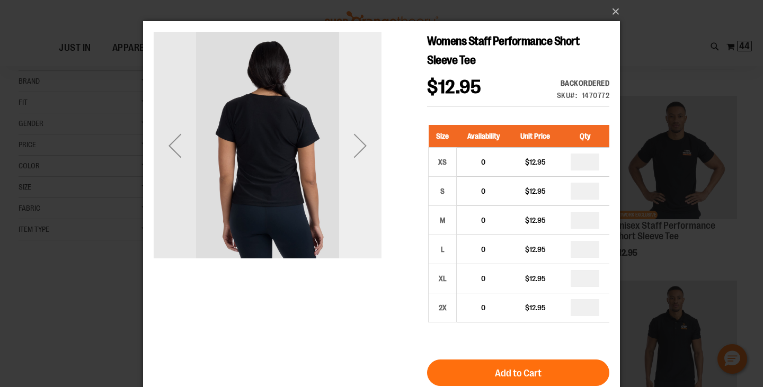
click at [366, 152] on div "Next" at bounding box center [360, 145] width 42 height 42
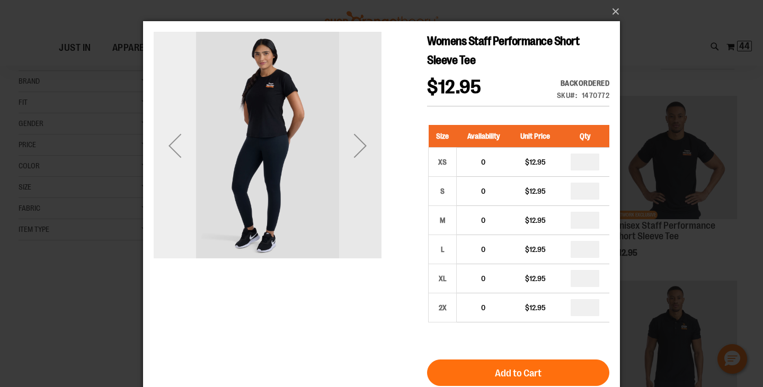
click at [195, 138] on div "Previous" at bounding box center [175, 145] width 42 height 42
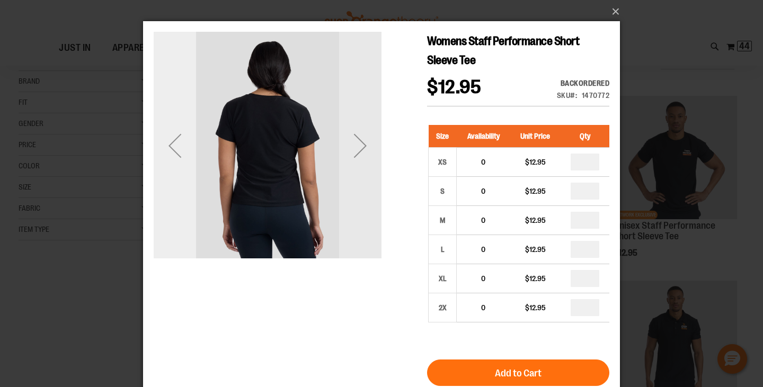
click at [182, 138] on div "Previous" at bounding box center [175, 145] width 42 height 42
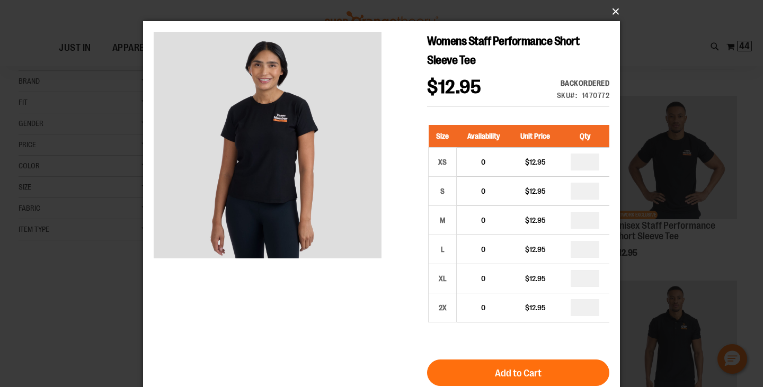
click at [612, 10] on button "×" at bounding box center [384, 11] width 477 height 23
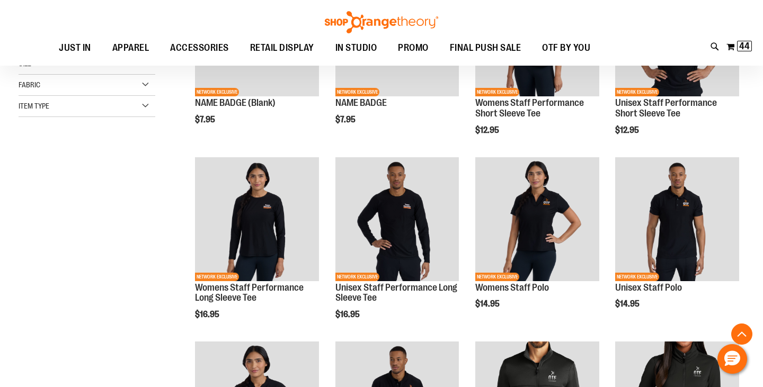
scroll to position [237, 0]
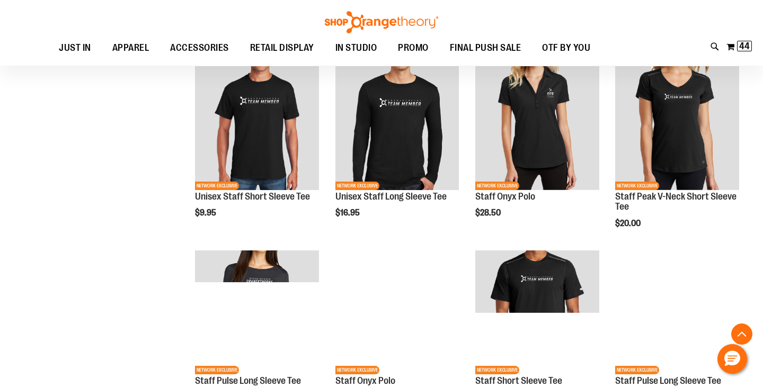
scroll to position [697, 0]
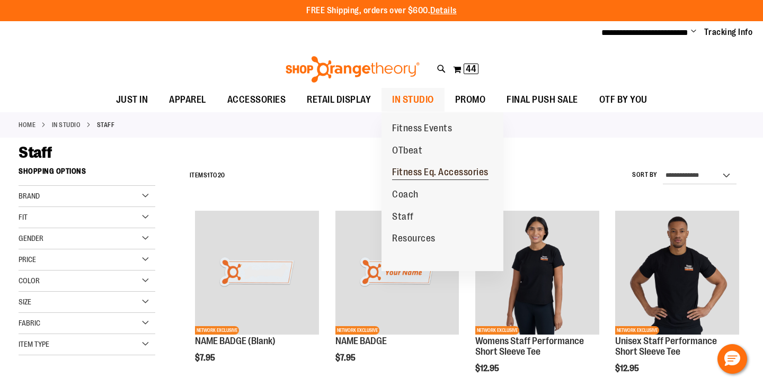
click at [415, 174] on span "Fitness Eq. Accessories" at bounding box center [440, 173] width 96 height 13
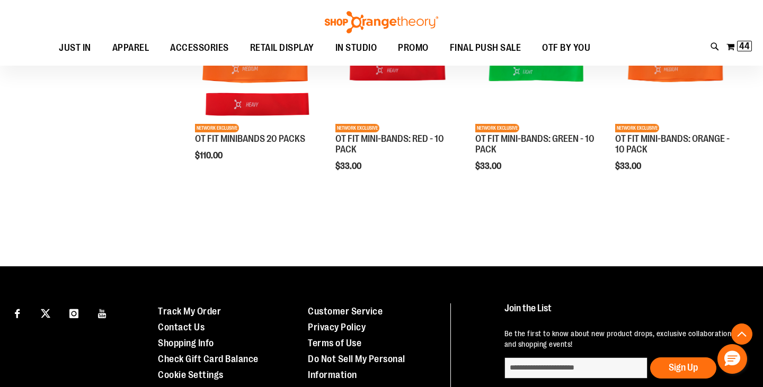
scroll to position [38, 0]
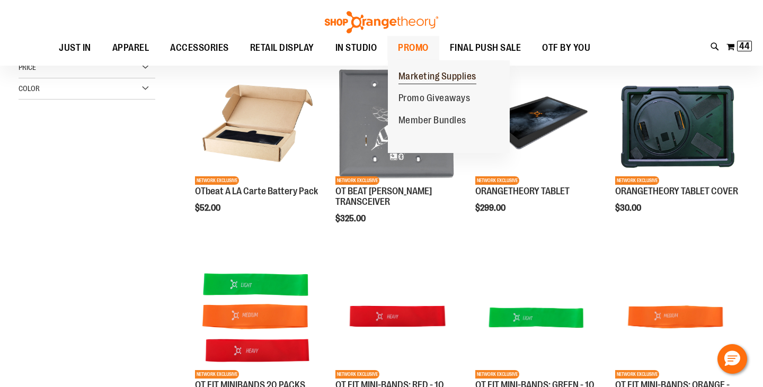
click at [425, 75] on span "Marketing Supplies" at bounding box center [437, 77] width 78 height 13
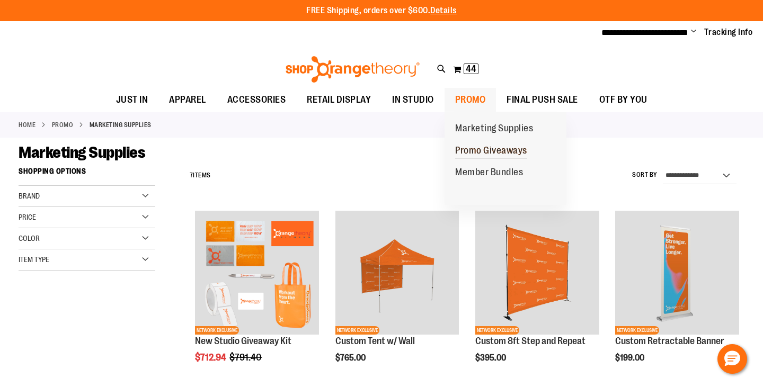
click at [471, 148] on span "Promo Giveaways" at bounding box center [491, 151] width 72 height 13
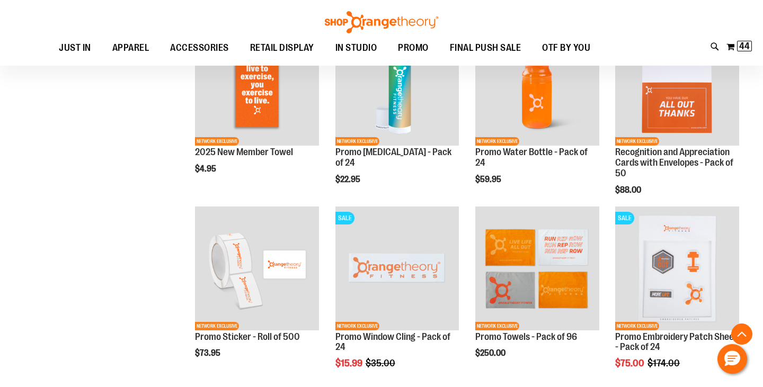
scroll to position [455, 0]
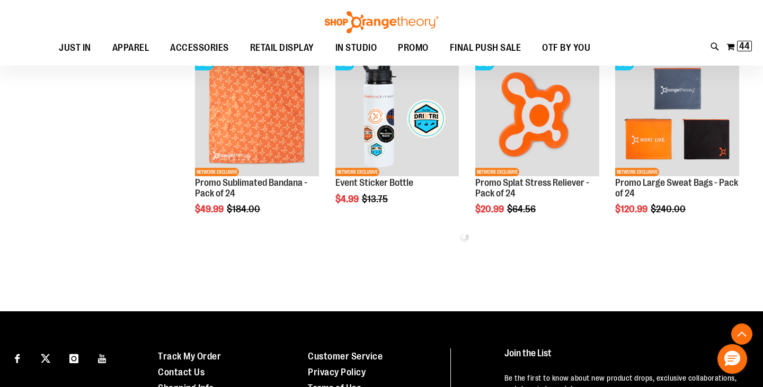
scroll to position [972, 0]
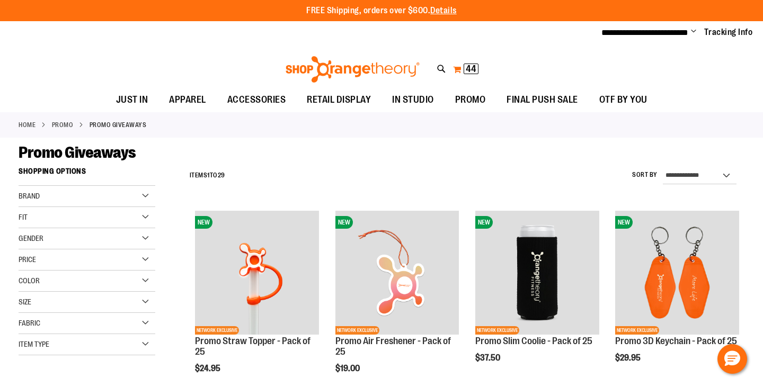
click at [477, 73] on span "44 44 items" at bounding box center [471, 69] width 15 height 11
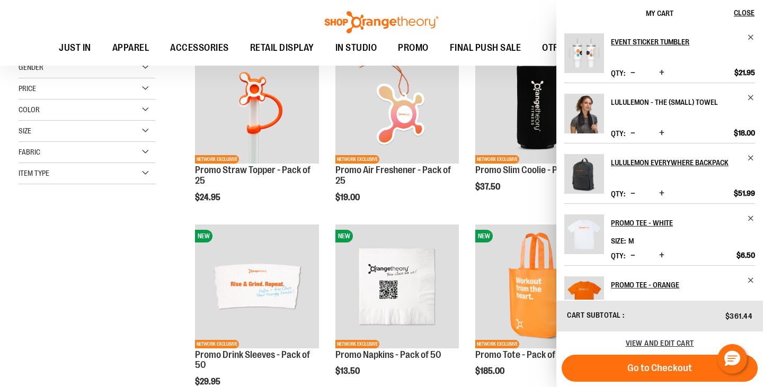
scroll to position [158, 0]
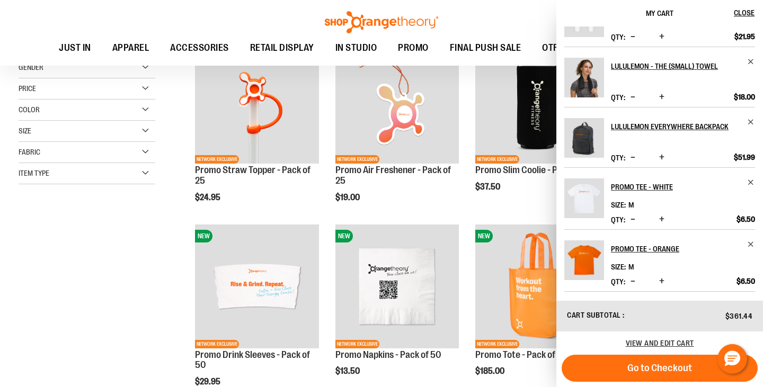
click at [634, 282] on span "Decrease product quantity" at bounding box center [632, 281] width 5 height 11
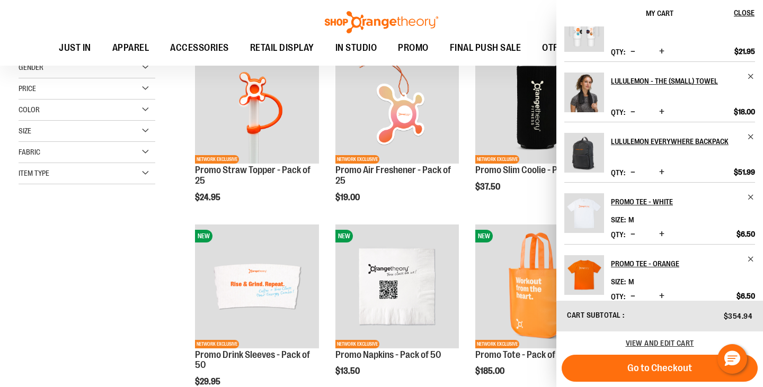
scroll to position [139, 0]
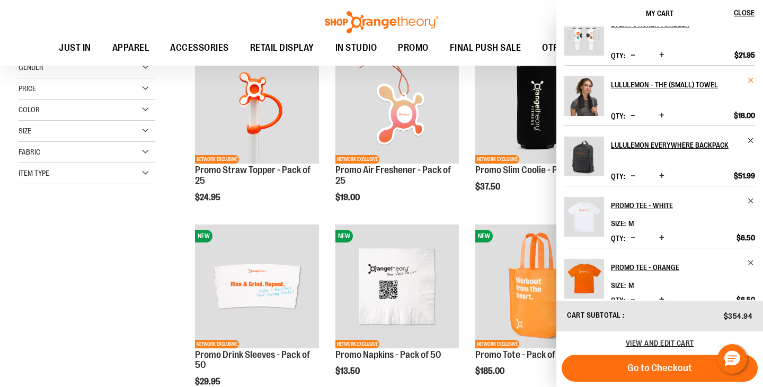
click at [751, 77] on span "Remove item" at bounding box center [751, 80] width 8 height 8
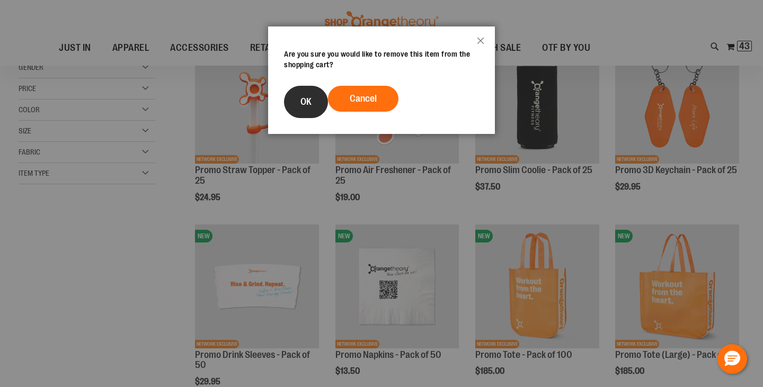
click at [313, 108] on button "OK" at bounding box center [306, 102] width 44 height 32
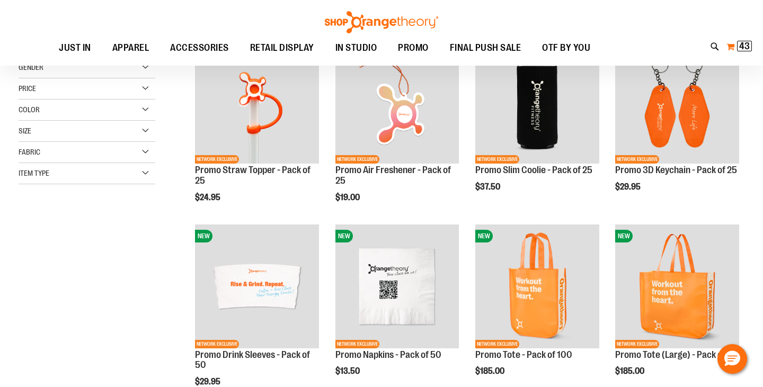
click at [740, 50] on span "43" at bounding box center [744, 46] width 11 height 11
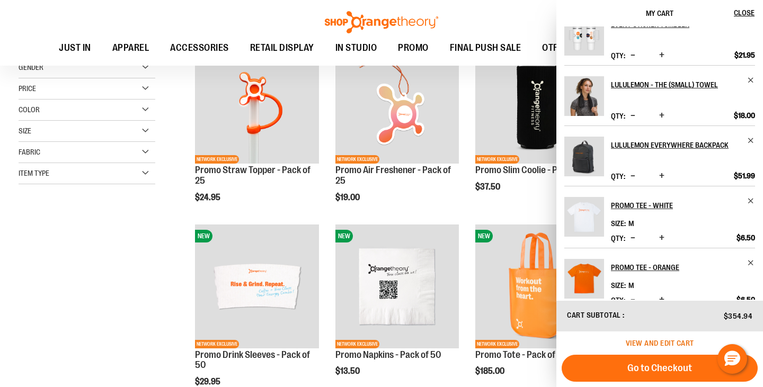
click at [673, 344] on span "View and edit cart" at bounding box center [660, 343] width 68 height 8
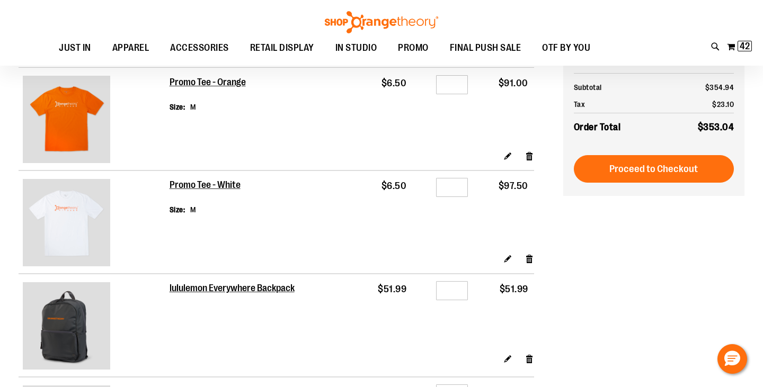
scroll to position [69, 0]
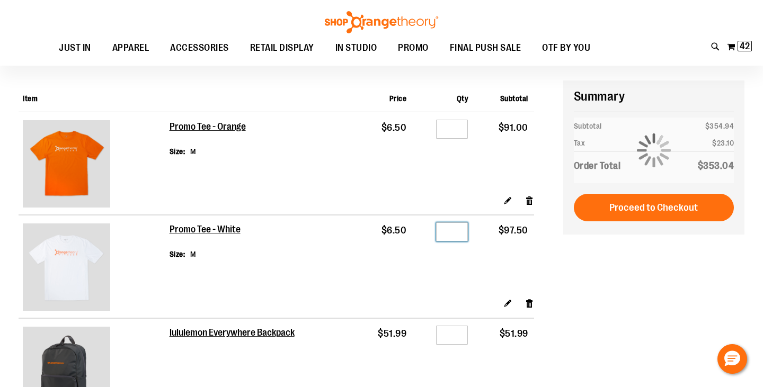
click at [461, 230] on input "**" at bounding box center [452, 232] width 32 height 19
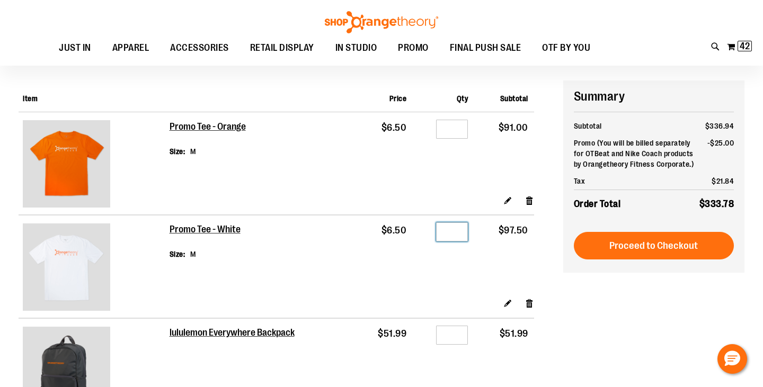
type input "**"
click at [743, 318] on div at bounding box center [381, 318] width 763 height 0
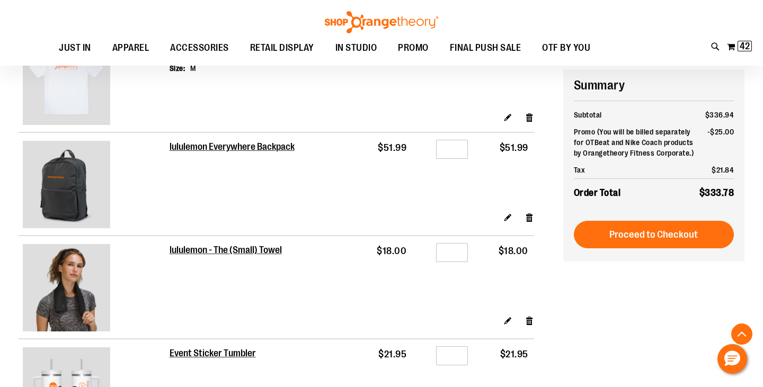
scroll to position [260, 0]
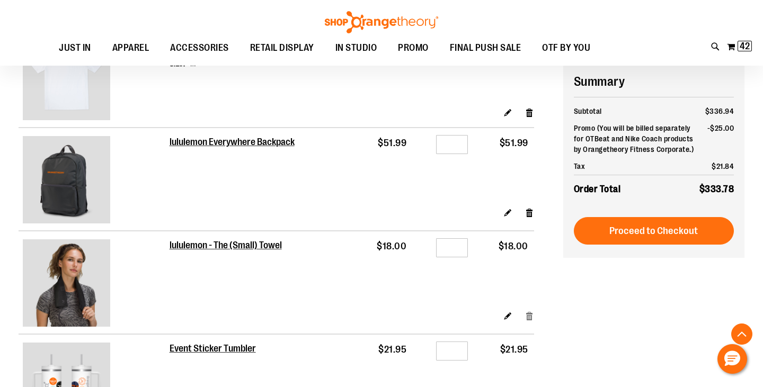
click at [531, 321] on link "Remove item" at bounding box center [529, 315] width 9 height 11
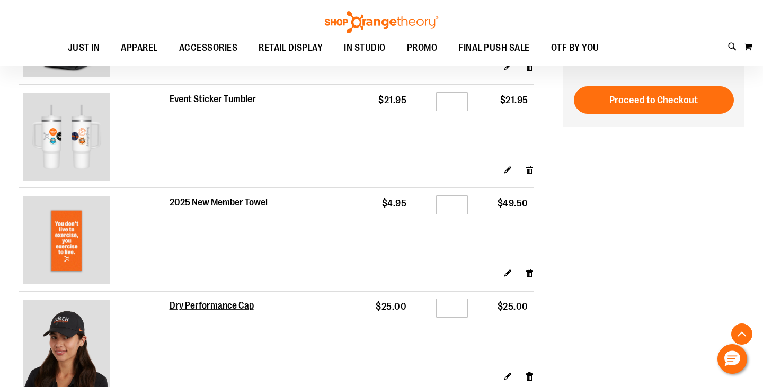
scroll to position [324, 0]
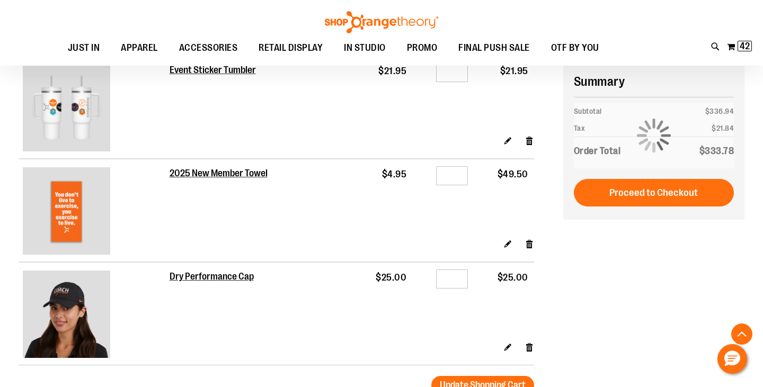
click at [745, 64] on div at bounding box center [381, 64] width 763 height 0
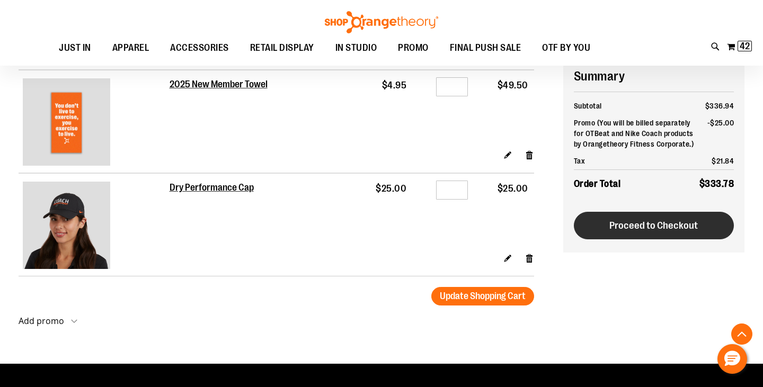
scroll to position [414, 0]
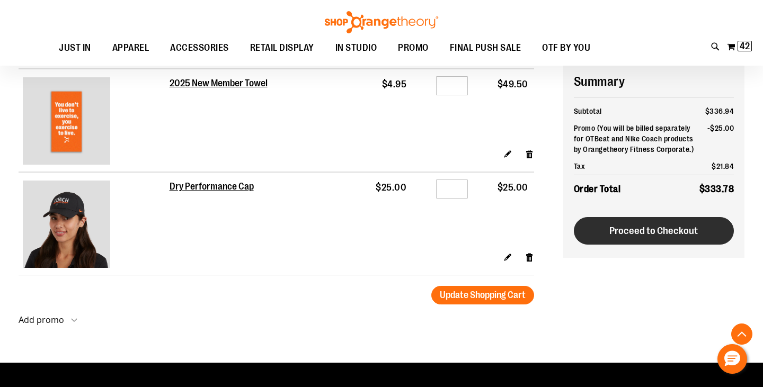
click at [651, 237] on button "Proceed to Checkout" at bounding box center [654, 231] width 161 height 28
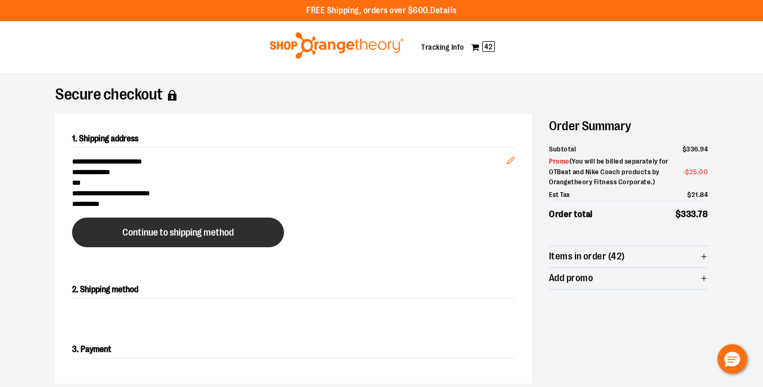
click at [234, 236] on span "Continue to shipping method" at bounding box center [177, 233] width 111 height 10
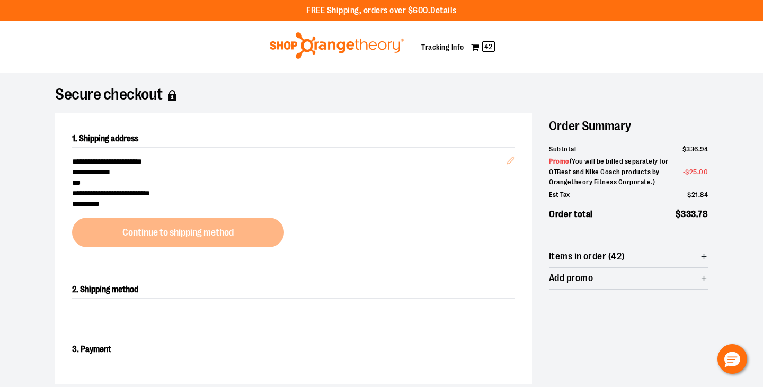
click at [743, 387] on div at bounding box center [381, 387] width 763 height 0
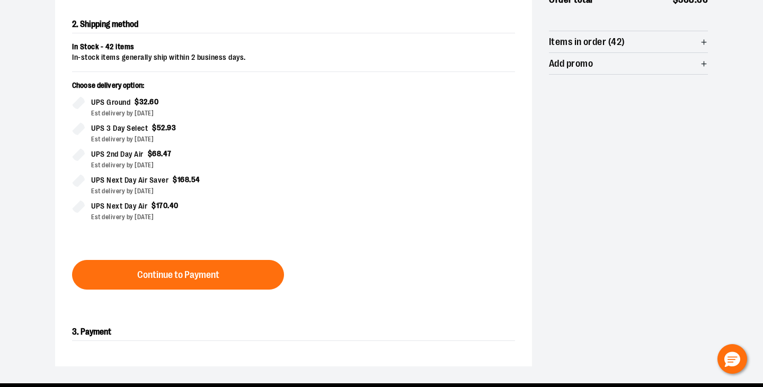
scroll to position [229, 0]
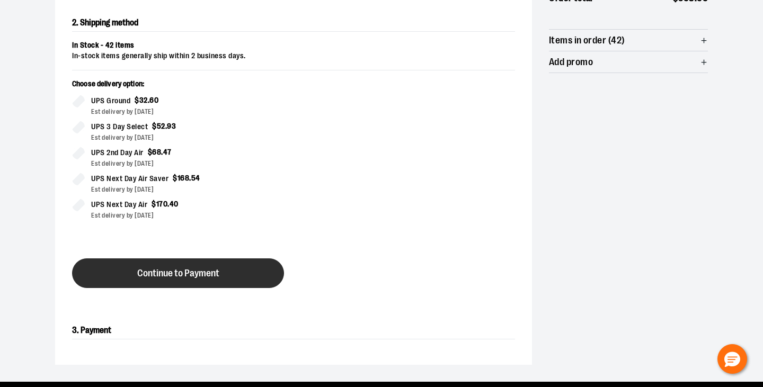
click at [226, 282] on button "Continue to Payment" at bounding box center [178, 274] width 212 height 30
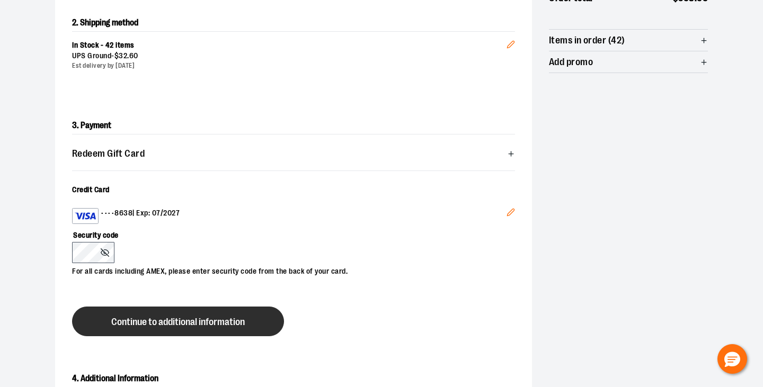
click at [181, 319] on span "Continue to additional information" at bounding box center [178, 322] width 134 height 10
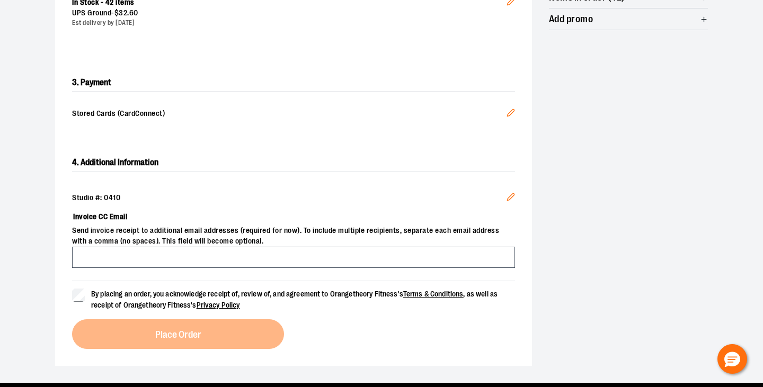
scroll to position [273, 0]
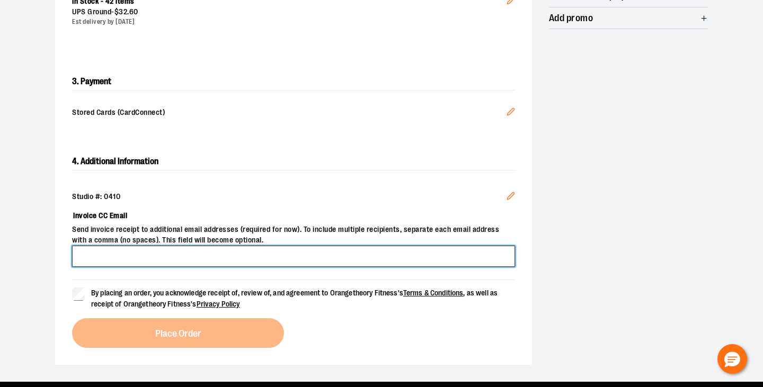
click at [261, 254] on input "Invoice CC Email" at bounding box center [293, 256] width 443 height 21
type input "**********"
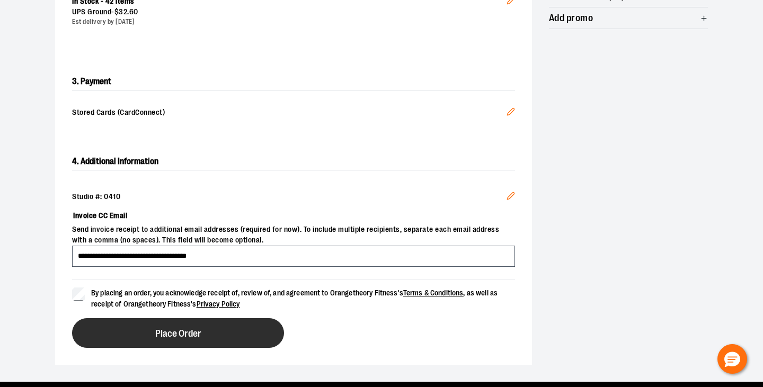
click at [169, 331] on span "Place Order" at bounding box center [178, 334] width 46 height 10
